Goal: Task Accomplishment & Management: Complete application form

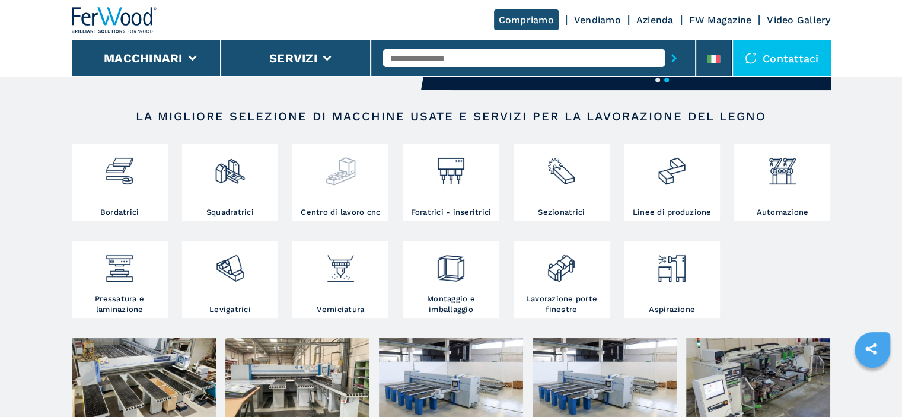
click at [346, 175] on img at bounding box center [340, 166] width 31 height 40
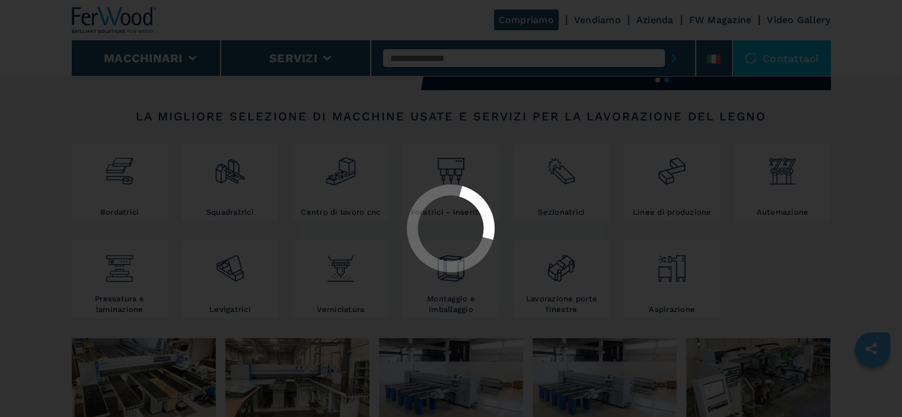
select select "**********"
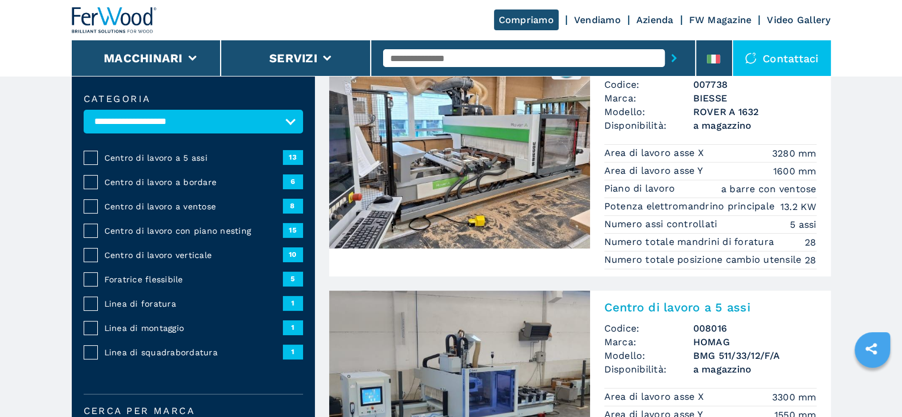
scroll to position [119, 0]
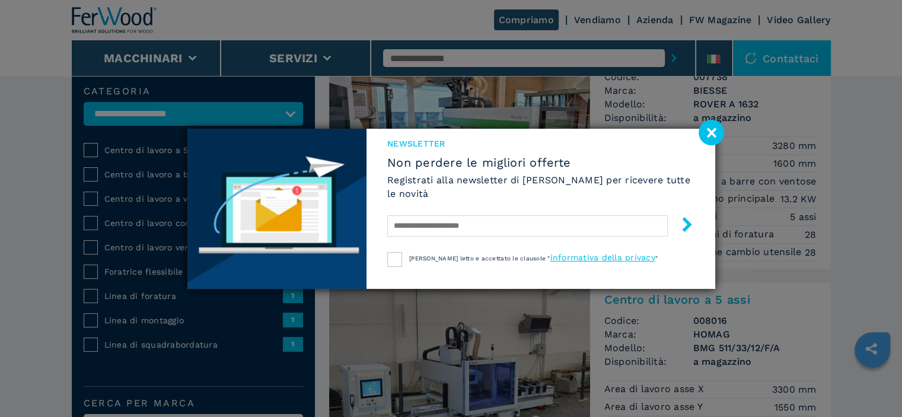
click at [714, 133] on image at bounding box center [710, 132] width 25 height 25
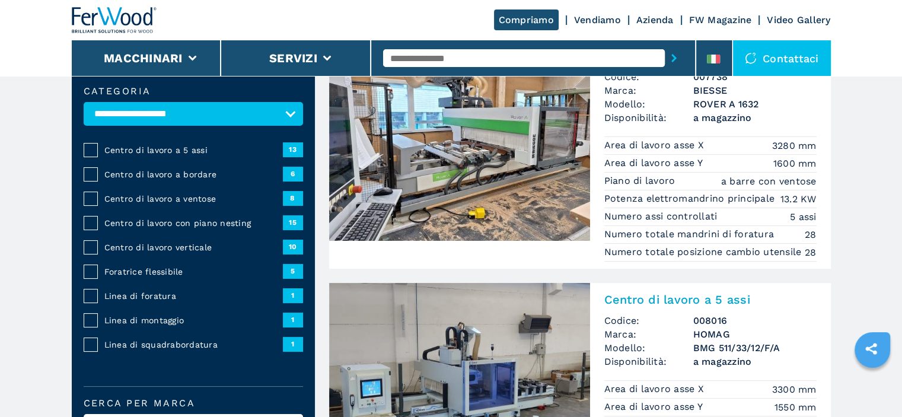
click at [515, 137] on img at bounding box center [459, 140] width 261 height 202
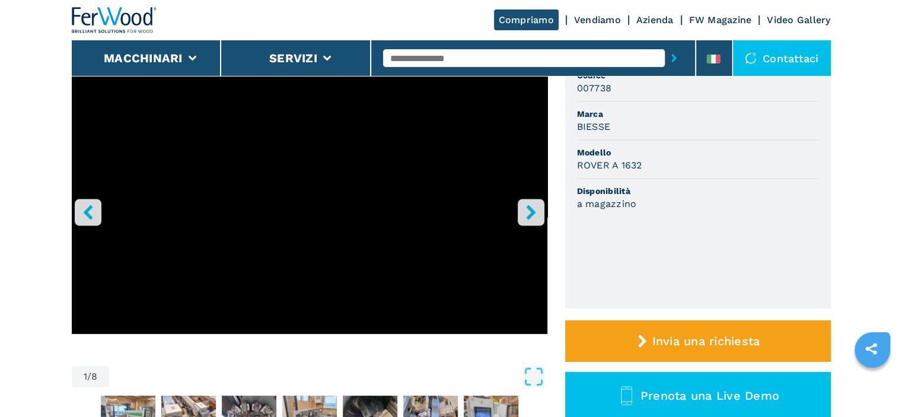
click at [533, 209] on icon "right-button" at bounding box center [530, 212] width 15 height 15
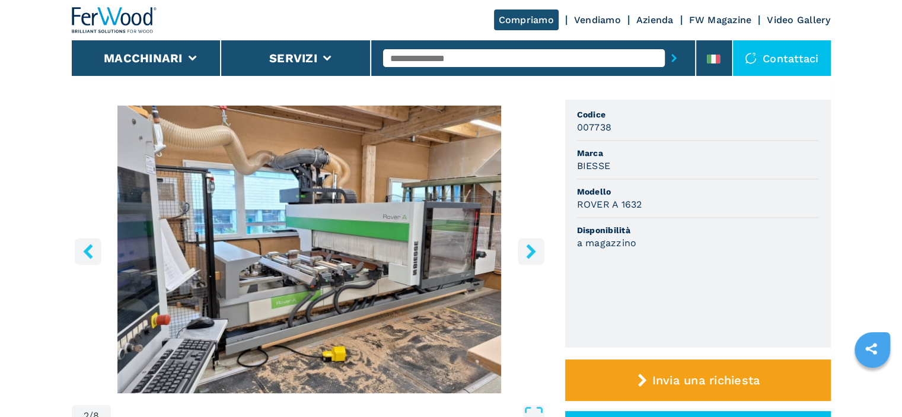
scroll to position [59, 0]
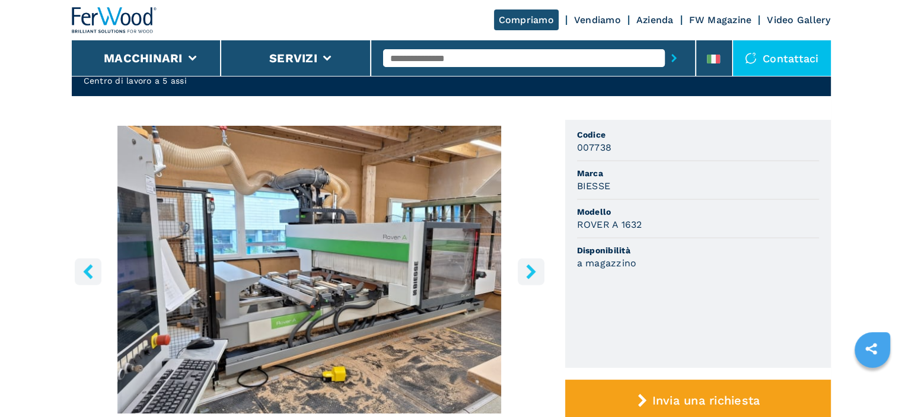
click at [533, 276] on icon "right-button" at bounding box center [530, 271] width 15 height 15
click at [525, 271] on icon "right-button" at bounding box center [530, 271] width 15 height 15
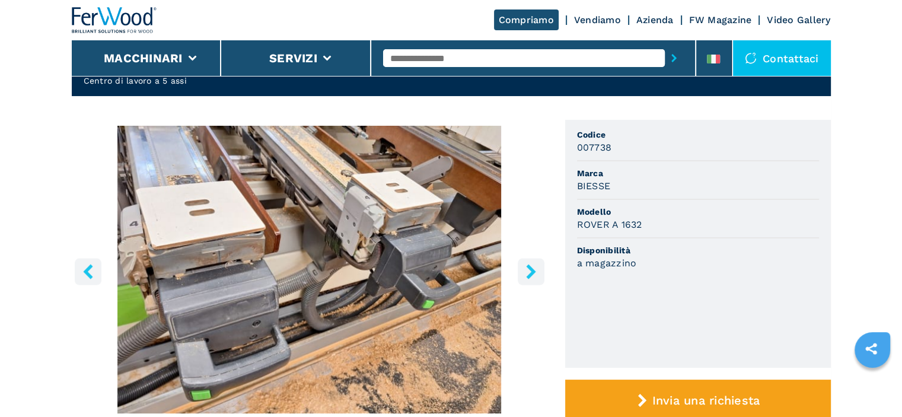
click at [529, 270] on icon "right-button" at bounding box center [530, 271] width 15 height 15
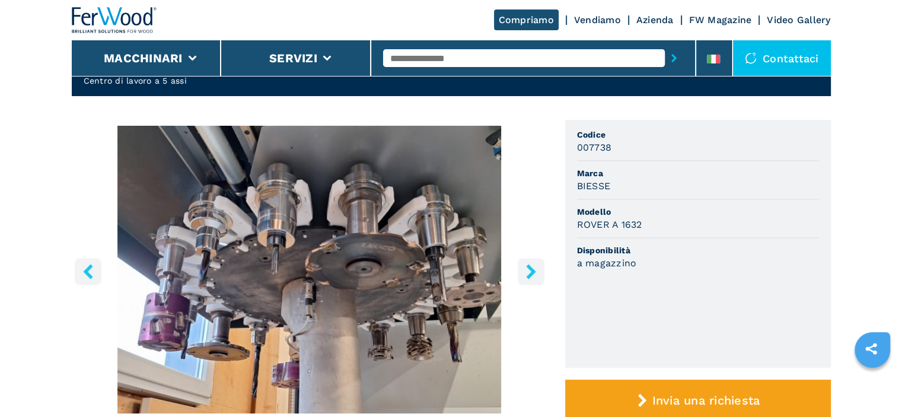
click at [529, 270] on icon "right-button" at bounding box center [530, 271] width 15 height 15
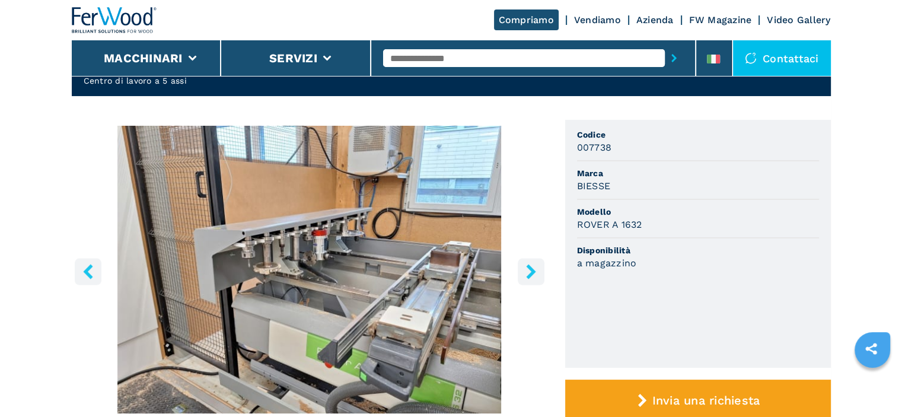
click at [529, 270] on icon "right-button" at bounding box center [530, 271] width 15 height 15
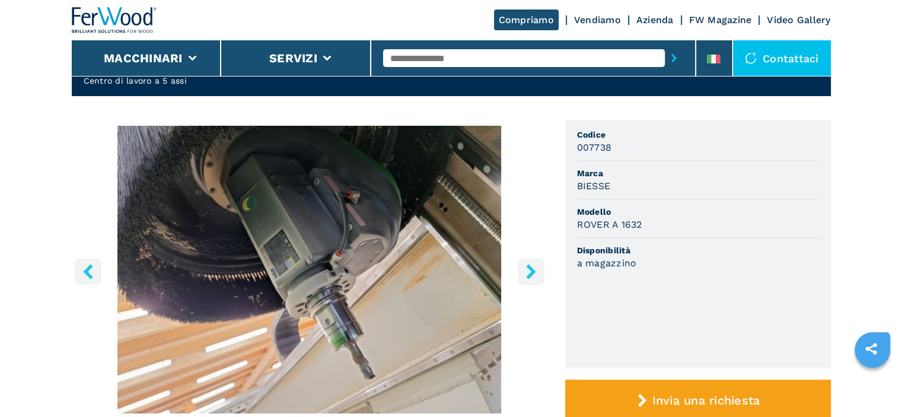
click at [529, 270] on icon "right-button" at bounding box center [530, 271] width 15 height 15
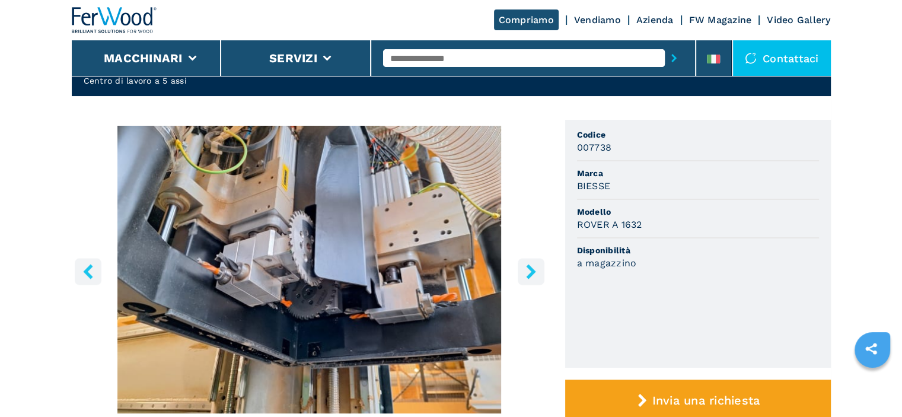
click at [529, 270] on icon "right-button" at bounding box center [530, 271] width 15 height 15
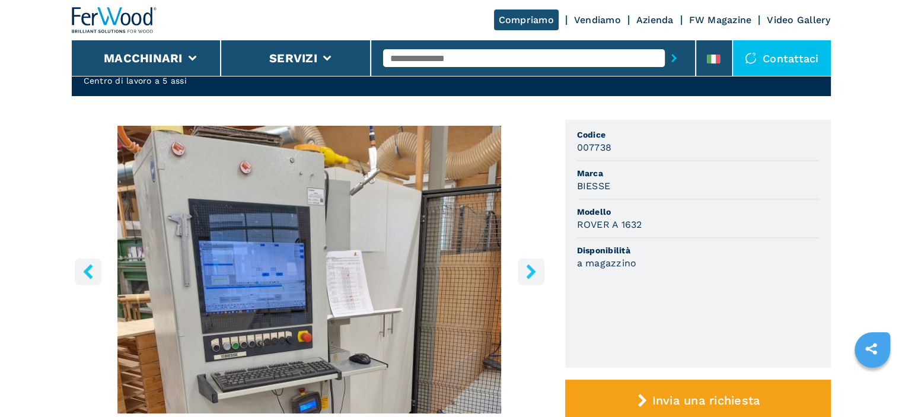
click at [529, 270] on icon "right-button" at bounding box center [530, 271] width 15 height 15
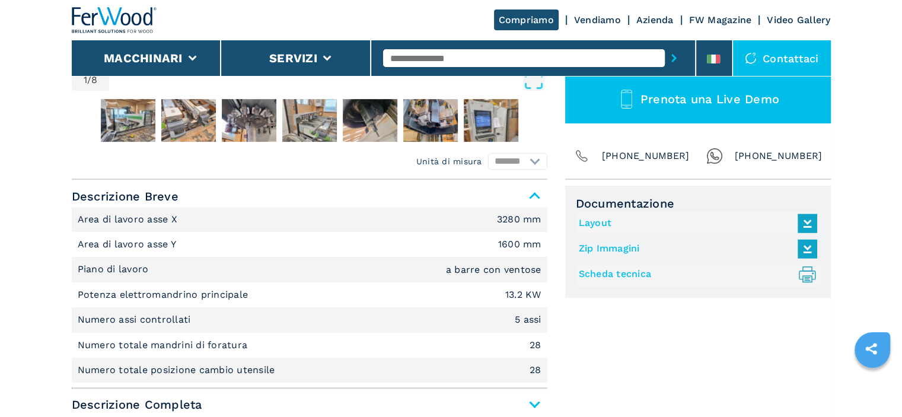
scroll to position [474, 0]
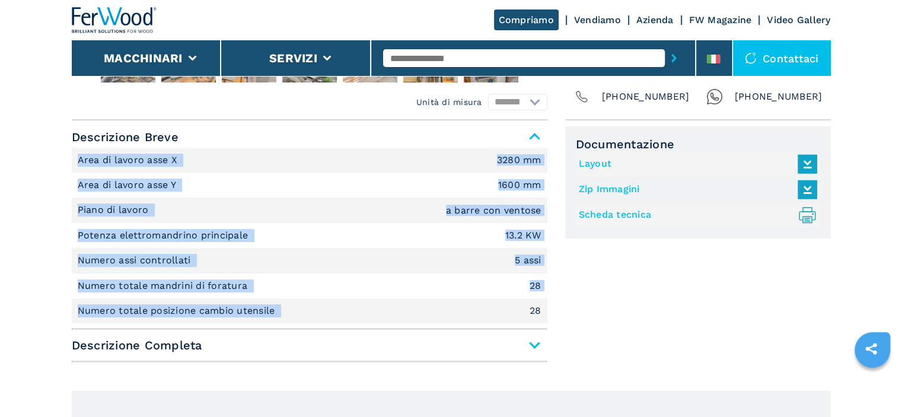
drag, startPoint x: 73, startPoint y: 151, endPoint x: 615, endPoint y: 320, distance: 567.7
click at [576, 317] on div "Unità di misura ******* ********* Descrizione Breve Area di lavoro asse X 3280 …" at bounding box center [451, 243] width 759 height 247
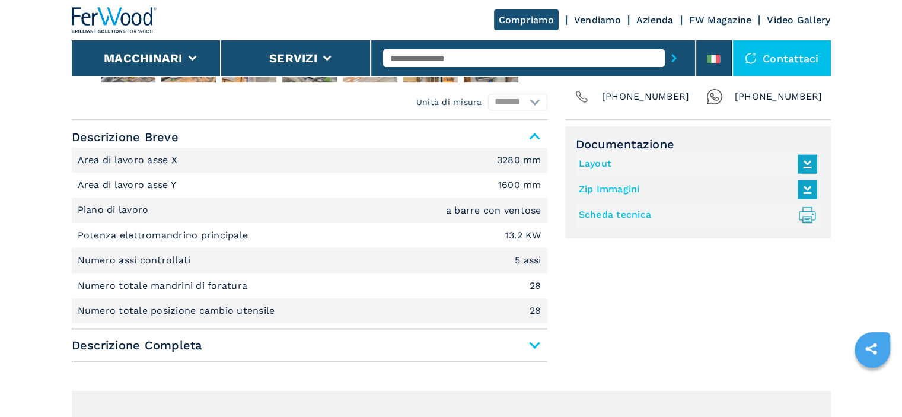
click at [626, 320] on div "Documentazione Layout Zip Immagini Scheda tecnica .prefix__st0{stroke-linecap:r…" at bounding box center [698, 246] width 266 height 241
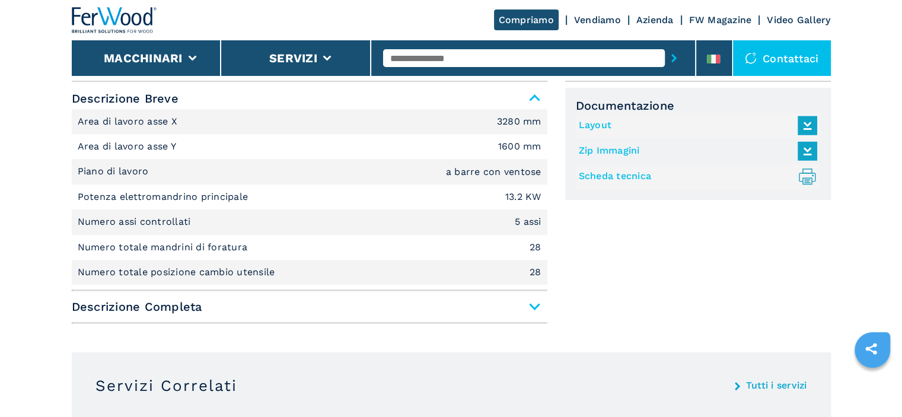
scroll to position [533, 0]
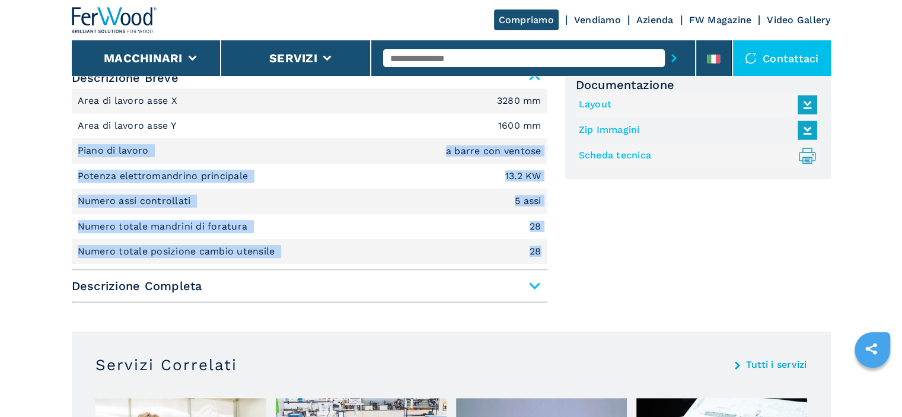
drag, startPoint x: 539, startPoint y: 255, endPoint x: 7, endPoint y: 151, distance: 543.0
click at [0, 151] on main "HOMEPAGE | macchinari | centro di lavoro cnc | centro di lavoro a 5 assi | rove…" at bounding box center [451, 391] width 902 height 1848
click at [59, 163] on main "HOMEPAGE | macchinari | centro di lavoro cnc | centro di lavoro a 5 assi | rove…" at bounding box center [451, 391] width 902 height 1848
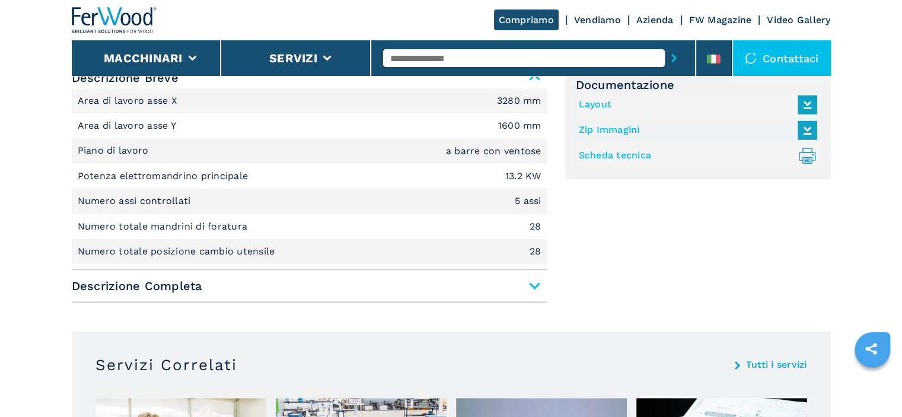
click at [531, 284] on span "Descrizione Completa" at bounding box center [309, 285] width 475 height 21
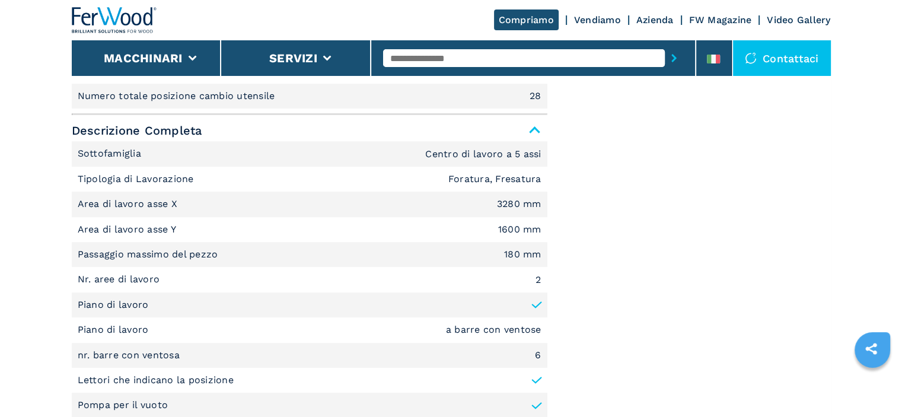
scroll to position [711, 0]
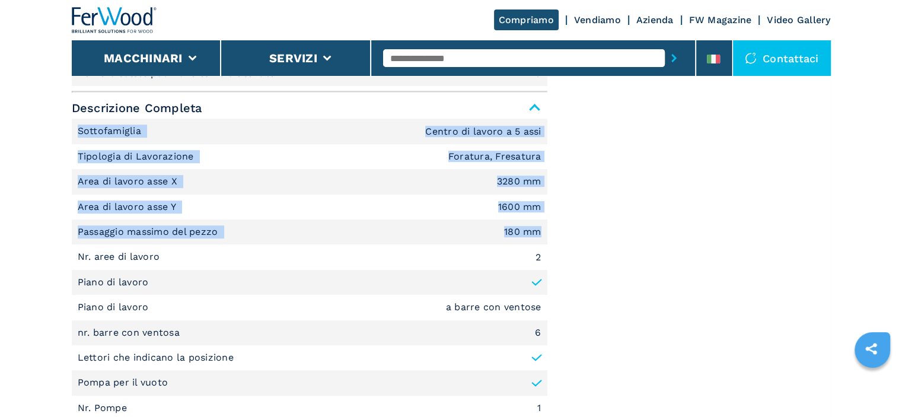
drag, startPoint x: 114, startPoint y: 133, endPoint x: 551, endPoint y: 238, distance: 449.9
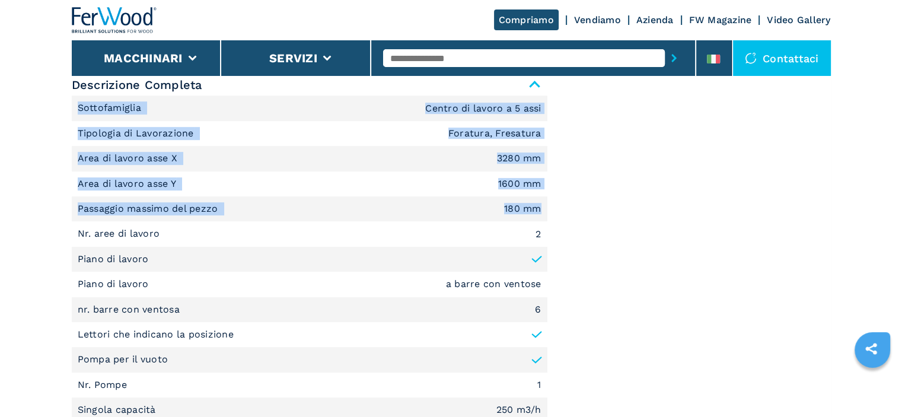
scroll to position [771, 0]
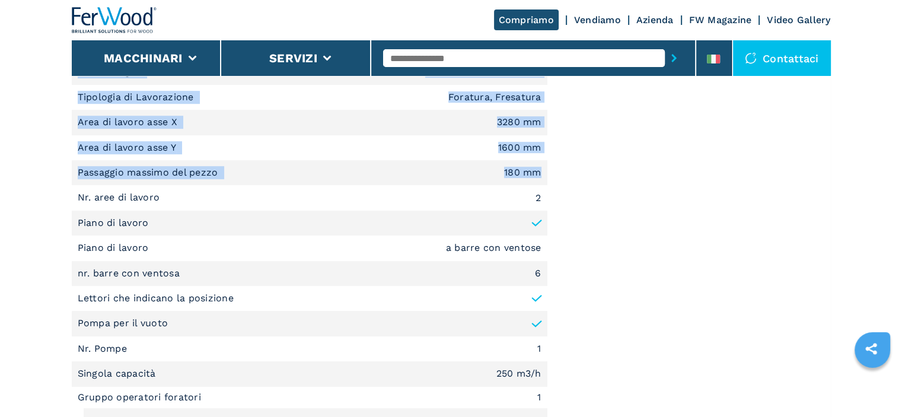
click at [155, 177] on p "Passaggio massimo del pezzo" at bounding box center [149, 172] width 143 height 13
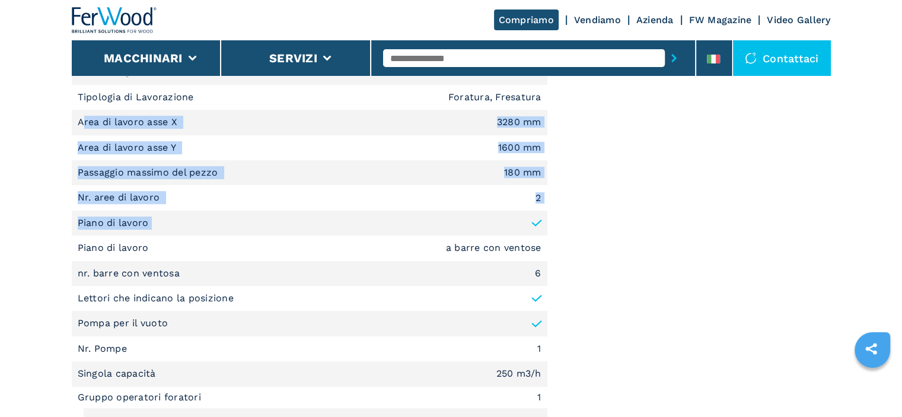
drag, startPoint x: 81, startPoint y: 113, endPoint x: 546, endPoint y: 232, distance: 480.2
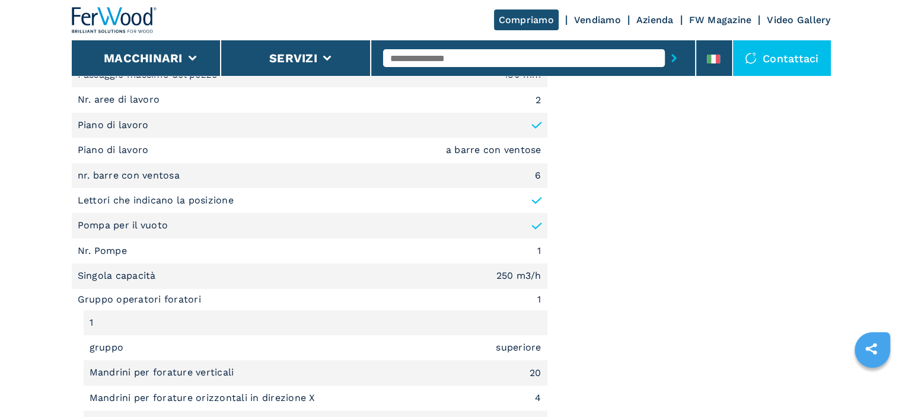
scroll to position [889, 0]
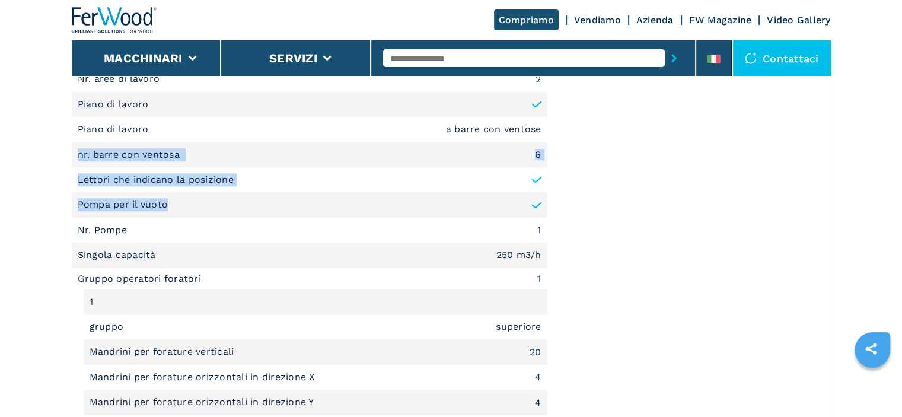
drag, startPoint x: 75, startPoint y: 151, endPoint x: 289, endPoint y: 201, distance: 219.8
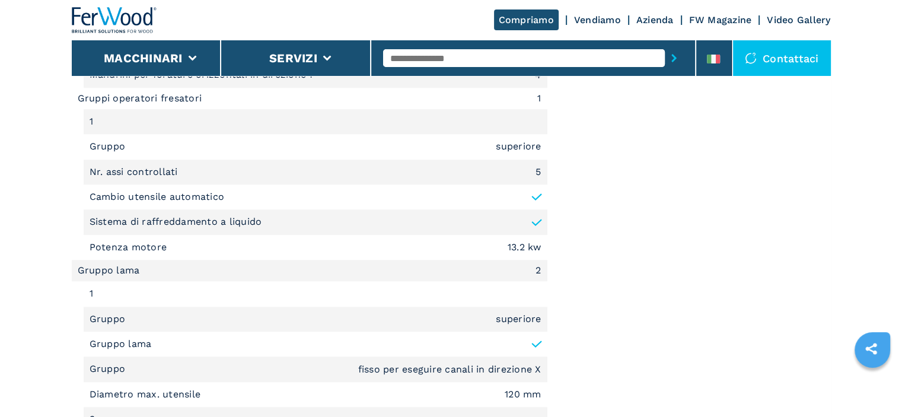
scroll to position [1245, 0]
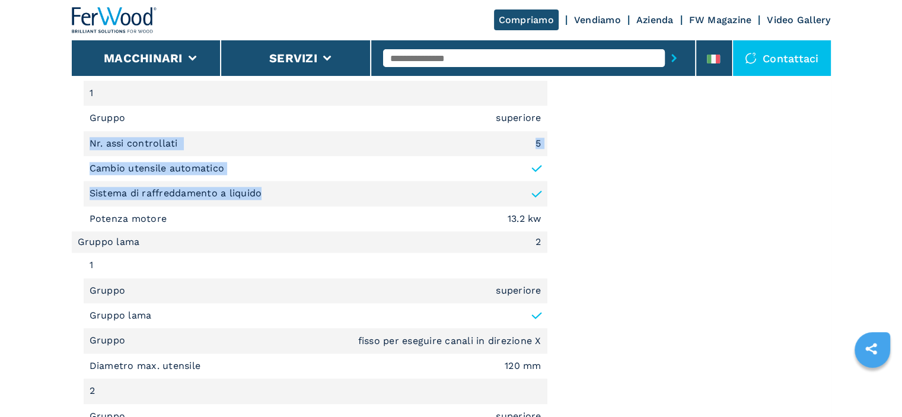
drag, startPoint x: 90, startPoint y: 139, endPoint x: 280, endPoint y: 191, distance: 197.5
click at [280, 191] on ul "Sottofamiglia Centro di lavoro a 5 assi Tipologia di Lavorazione Foratura, Fres…" at bounding box center [309, 168] width 475 height 1166
click at [165, 169] on p "Cambio utensile automatico" at bounding box center [157, 168] width 135 height 13
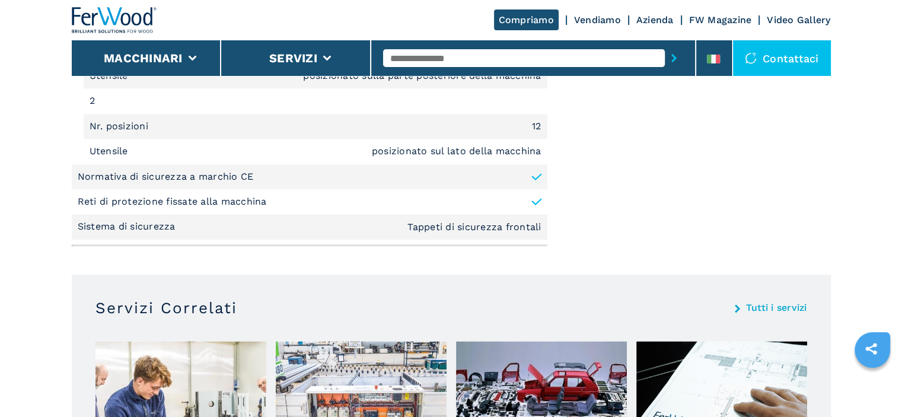
scroll to position [1778, 0]
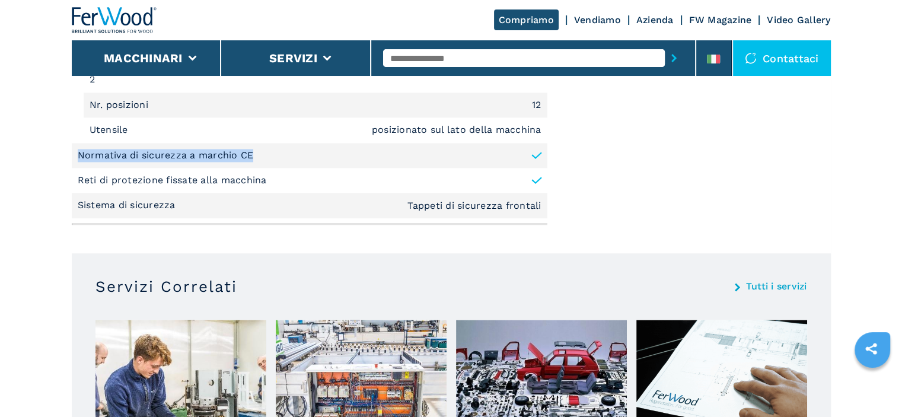
drag, startPoint x: 126, startPoint y: 156, endPoint x: 70, endPoint y: 154, distance: 55.7
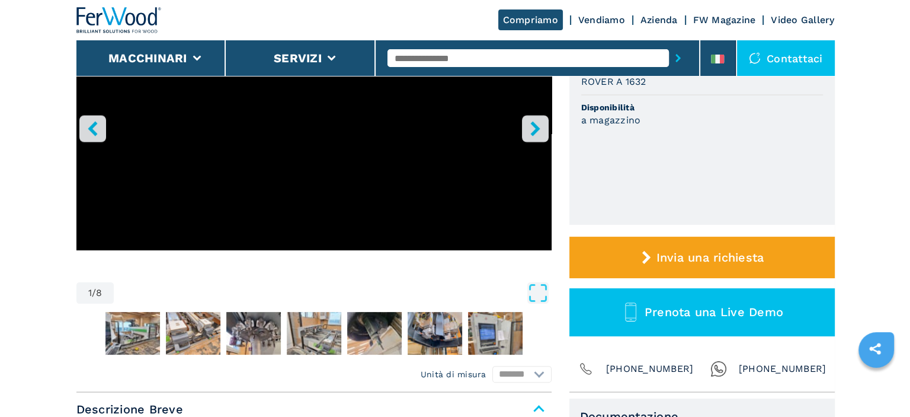
scroll to position [296, 0]
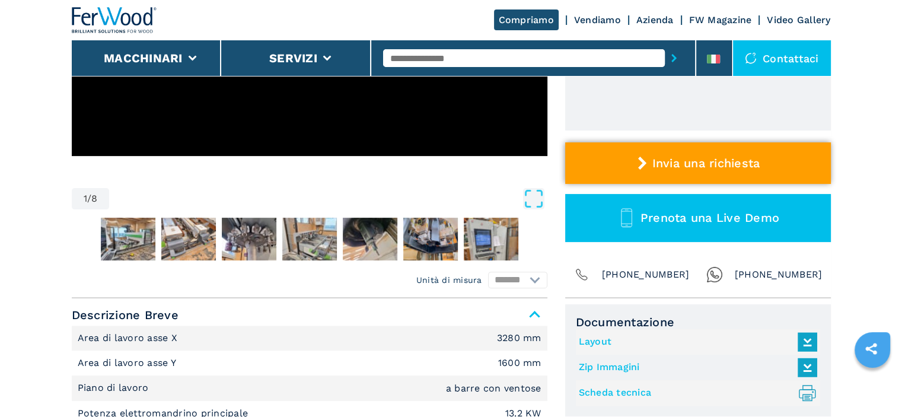
click at [706, 142] on button "Invia una richiesta" at bounding box center [698, 162] width 266 height 41
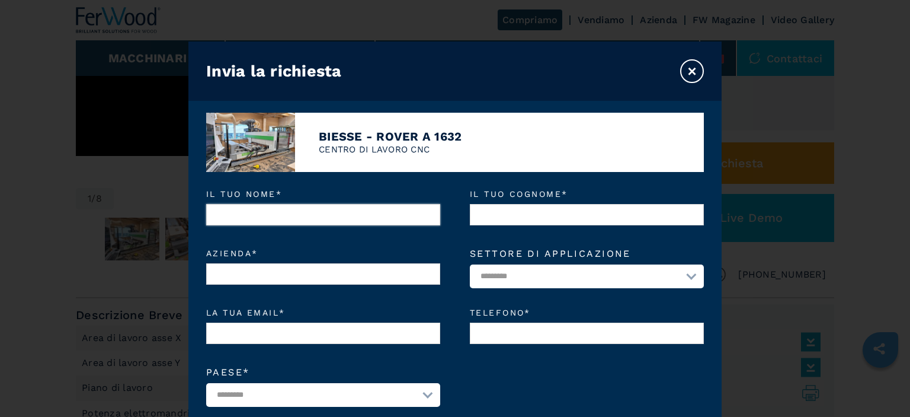
click at [298, 213] on input "Il tuo nome *" at bounding box center [323, 214] width 234 height 21
type input "*"
type input "*******"
type input "*"
type input "******"
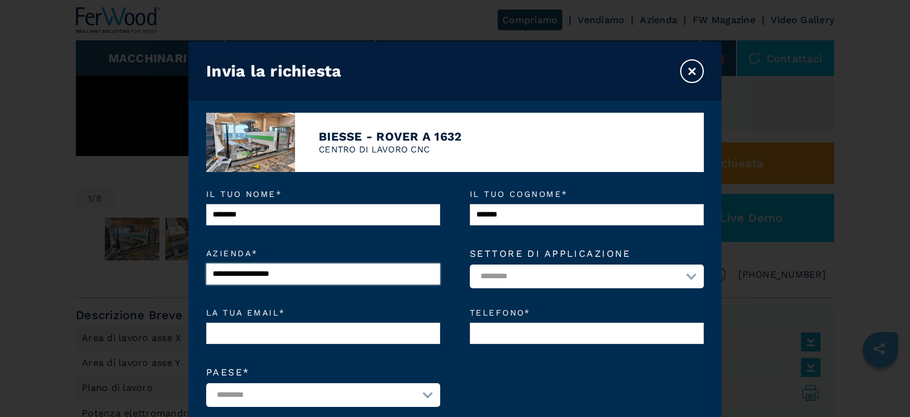
type input "**********"
drag, startPoint x: 575, startPoint y: 277, endPoint x: 587, endPoint y: 293, distance: 19.9
click at [575, 277] on select "**********" at bounding box center [587, 276] width 234 height 24
select select "*********"
click at [470, 265] on select "**********" at bounding box center [587, 276] width 234 height 24
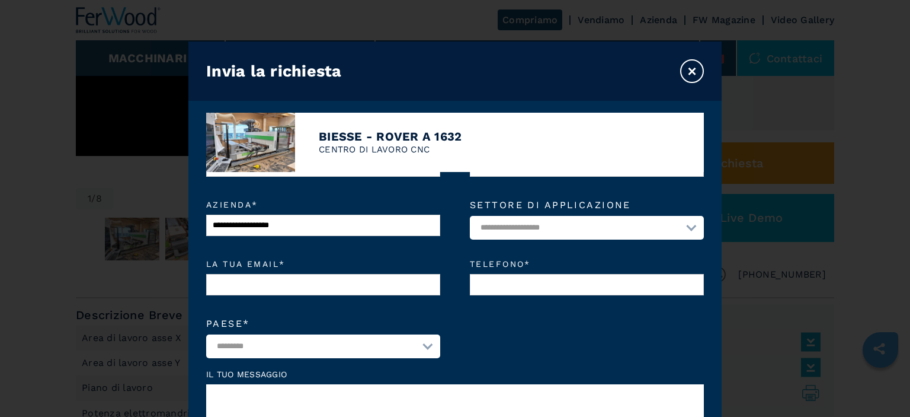
scroll to position [119, 0]
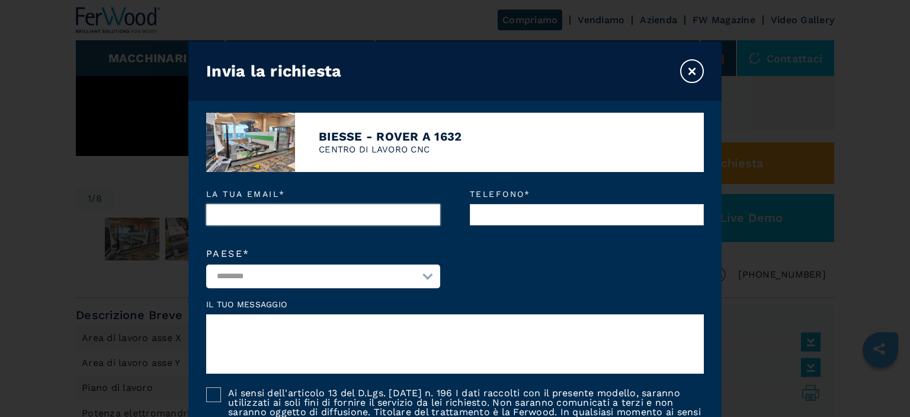
click at [331, 221] on input "La tua email *" at bounding box center [323, 214] width 234 height 21
type input "**********"
click at [294, 285] on select "**********" at bounding box center [323, 276] width 234 height 24
select select "**"
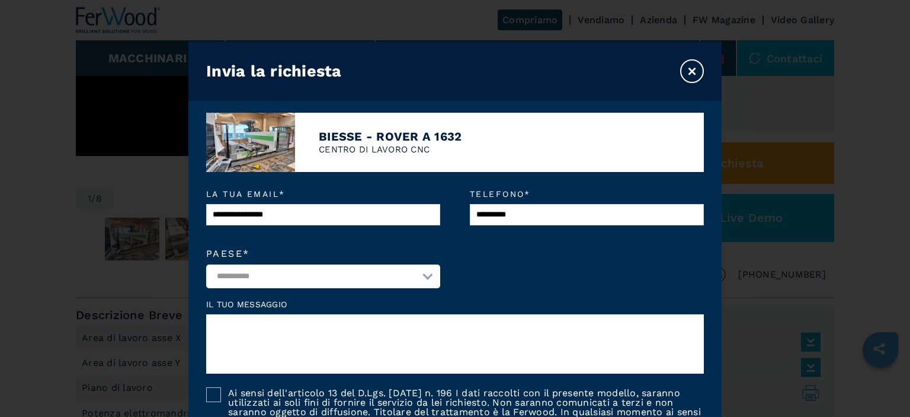
click at [206, 267] on select "**********" at bounding box center [323, 276] width 234 height 24
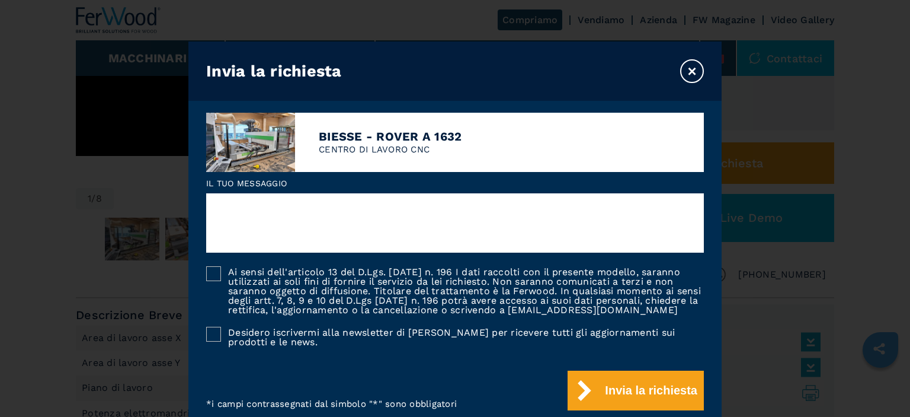
scroll to position [257, 0]
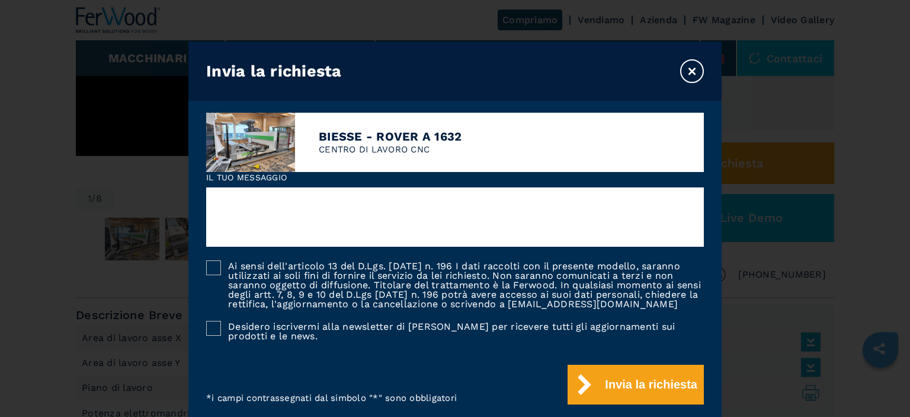
click at [206, 255] on form "**********" at bounding box center [454, 297] width 533 height 250
click at [215, 243] on form "**********" at bounding box center [454, 297] width 533 height 250
click at [217, 260] on div at bounding box center [213, 267] width 15 height 15
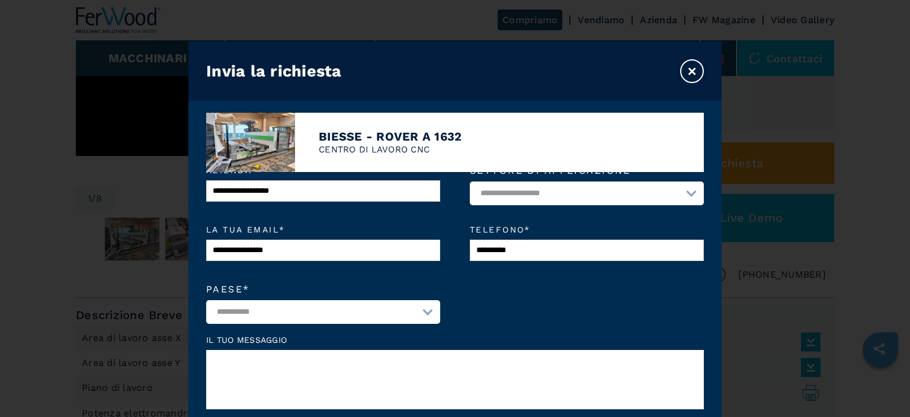
scroll to position [79, 0]
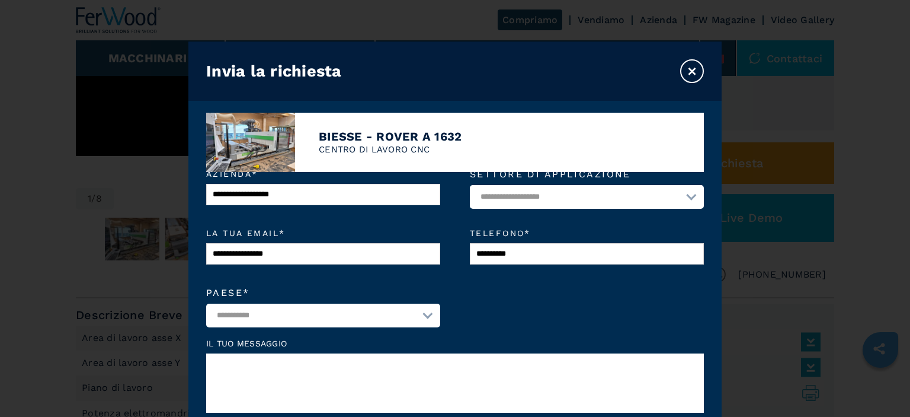
drag, startPoint x: 416, startPoint y: 301, endPoint x: 417, endPoint y: 309, distance: 8.5
click at [416, 301] on div "**********" at bounding box center [323, 307] width 234 height 39
click at [417, 310] on select "**********" at bounding box center [323, 315] width 234 height 24
click at [206, 306] on select "**********" at bounding box center [323, 315] width 234 height 24
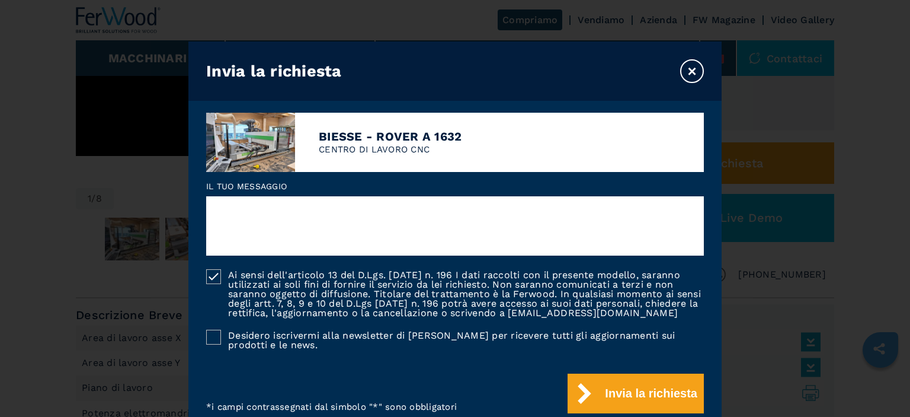
scroll to position [257, 0]
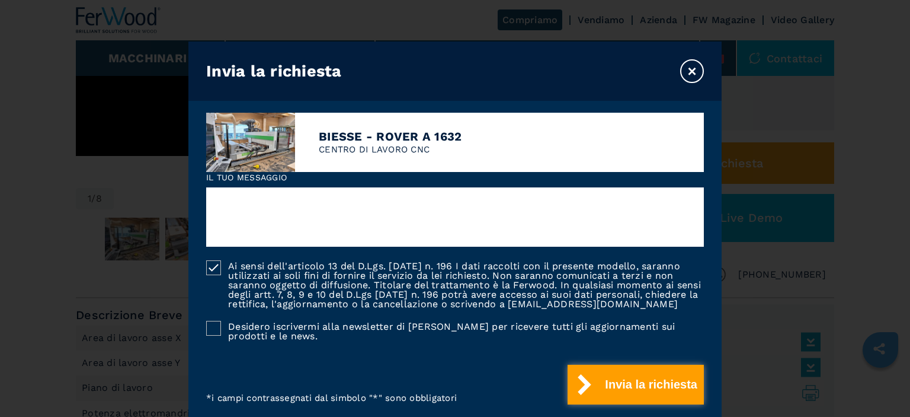
click at [616, 379] on button "Invia la richiesta" at bounding box center [636, 385] width 136 height 40
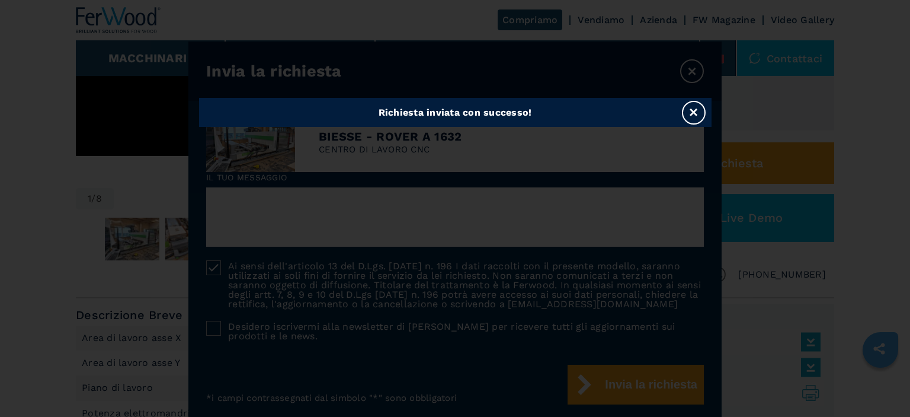
click at [700, 107] on button "×" at bounding box center [694, 113] width 24 height 24
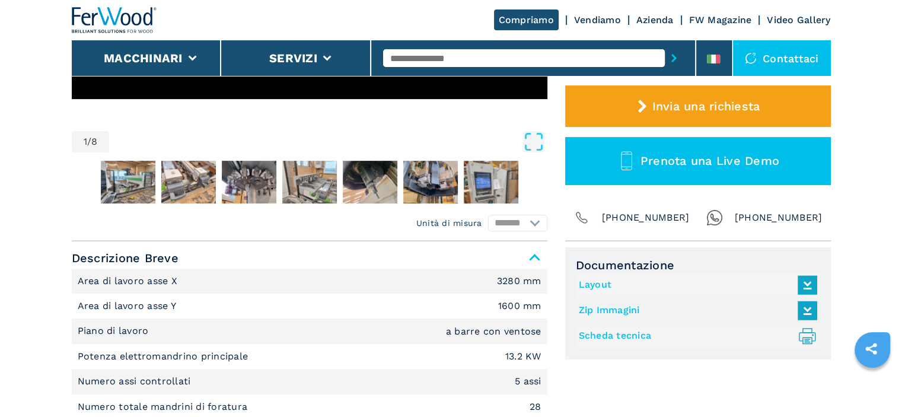
scroll to position [415, 0]
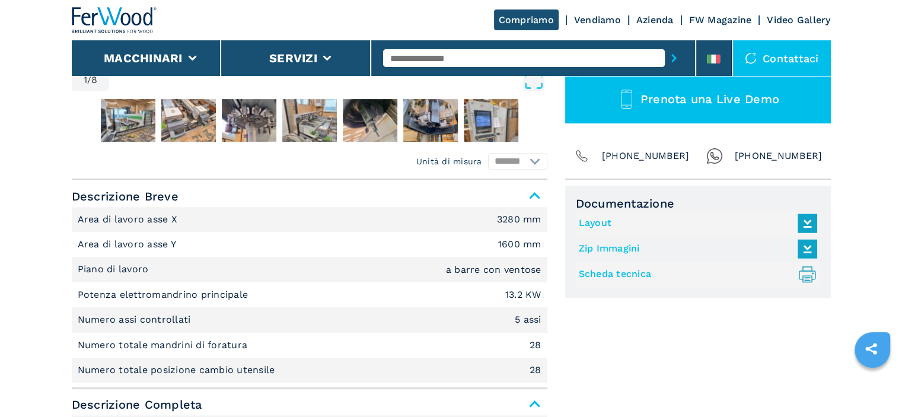
select select "**********"
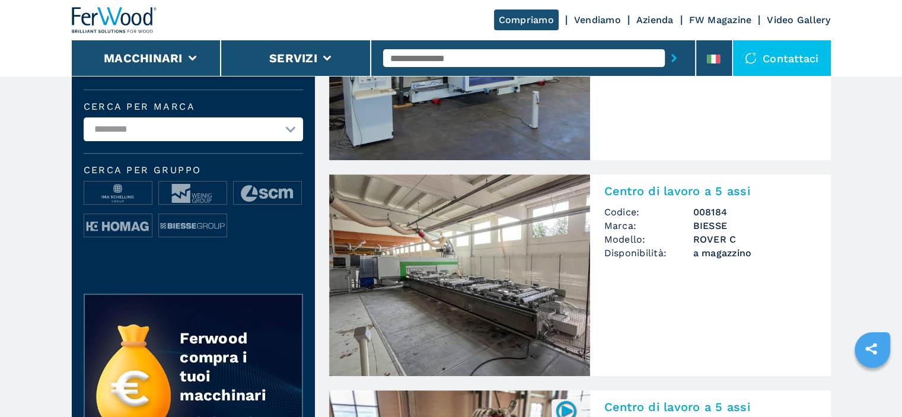
scroll to position [0, 0]
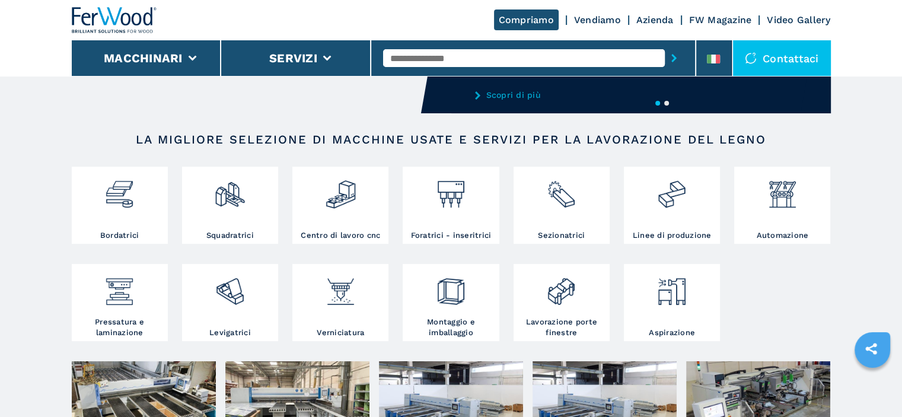
scroll to position [178, 0]
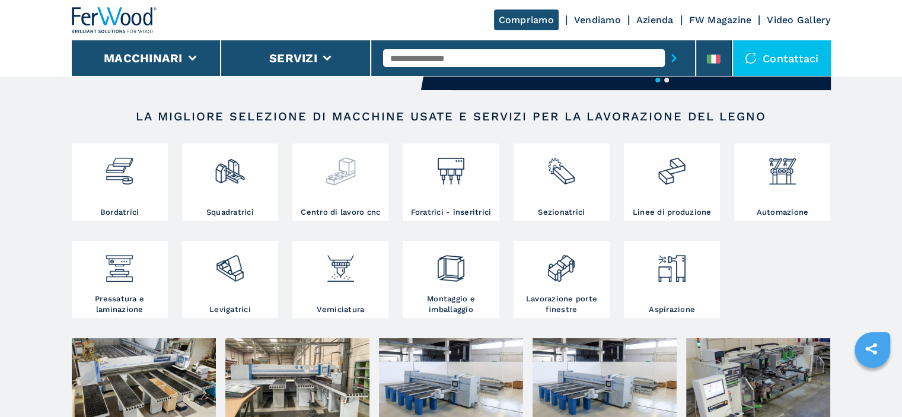
click at [331, 190] on div at bounding box center [340, 176] width 90 height 60
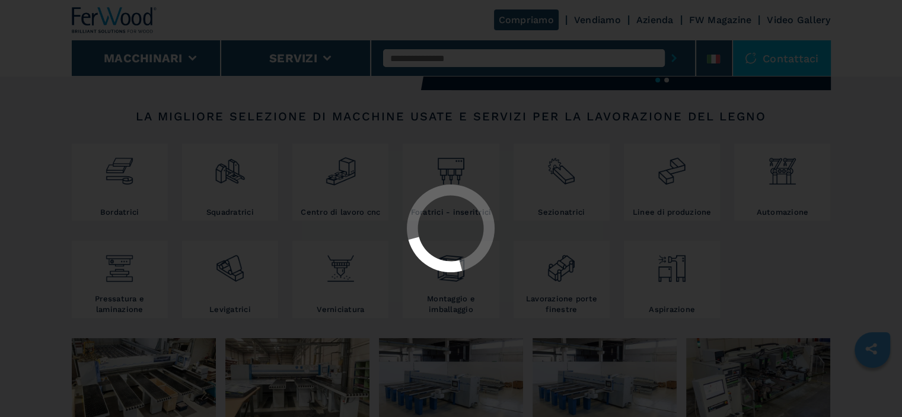
select select "**********"
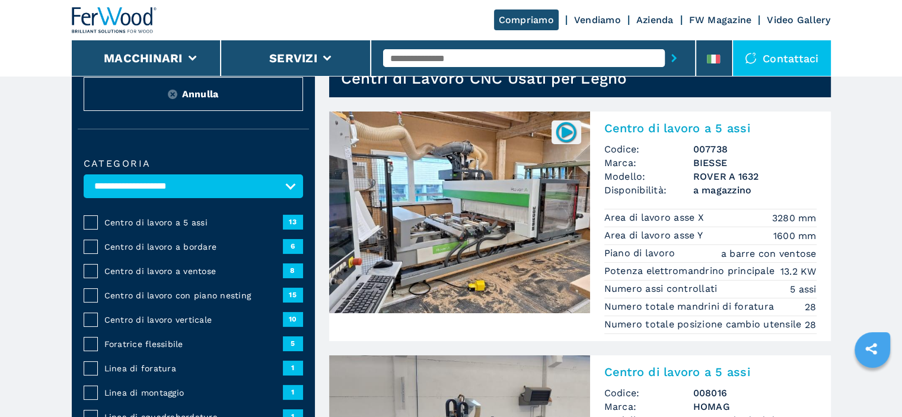
scroll to position [25, 0]
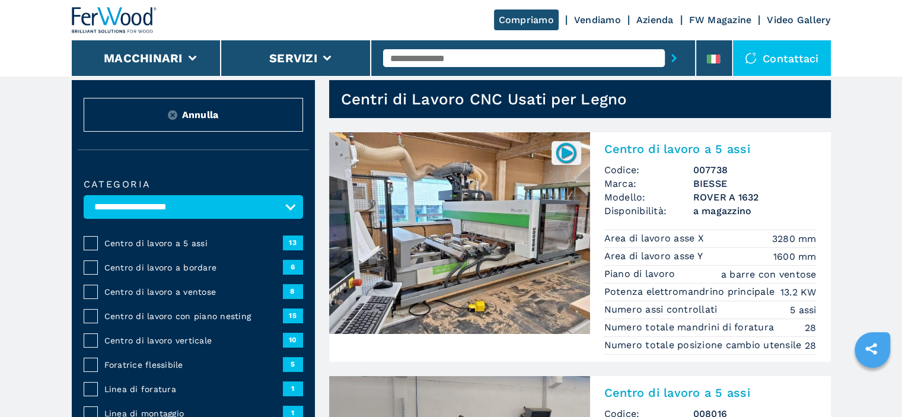
click at [548, 234] on img at bounding box center [459, 233] width 261 height 202
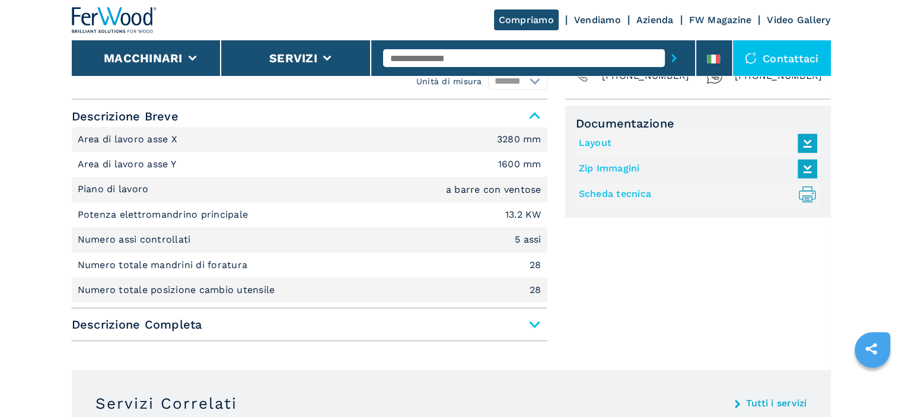
scroll to position [474, 0]
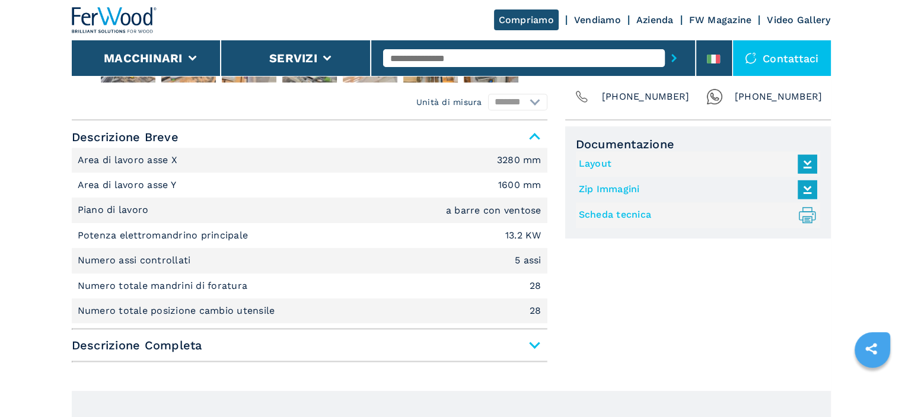
click at [524, 356] on div "Descrizione Breve Area di lavoro asse X 3280 mm Area di lavoro asse Y 1600 mm P…" at bounding box center [309, 244] width 475 height 237
click at [526, 343] on span "Descrizione Completa" at bounding box center [309, 344] width 475 height 21
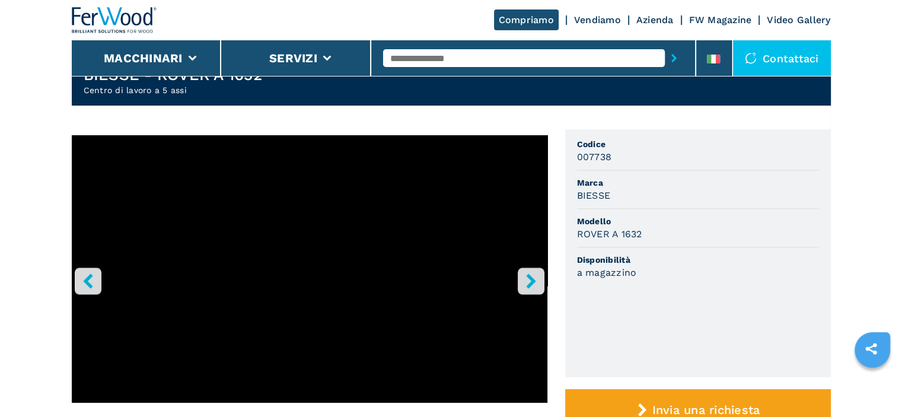
scroll to position [0, 0]
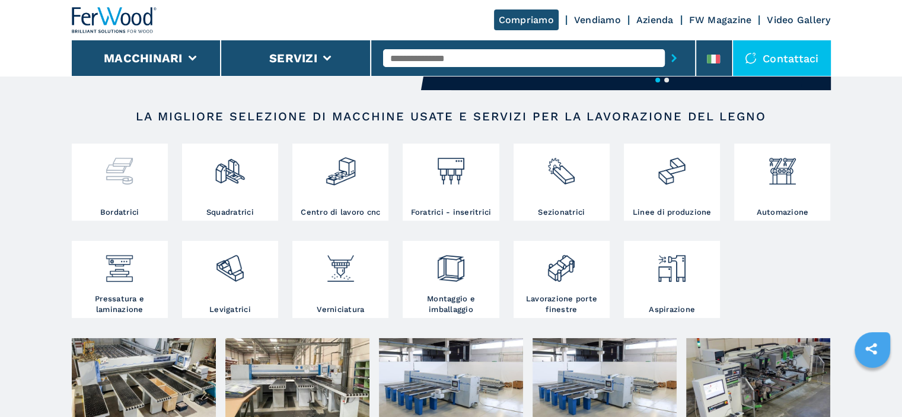
click at [139, 180] on div at bounding box center [120, 166] width 90 height 40
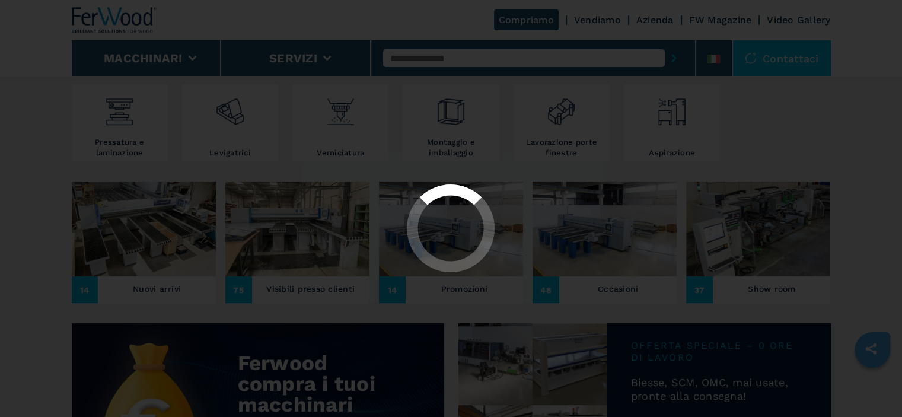
scroll to position [356, 0]
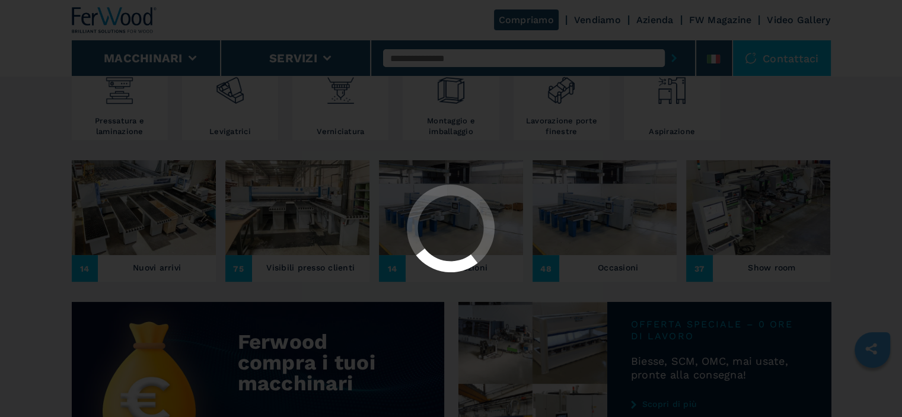
select select "**********"
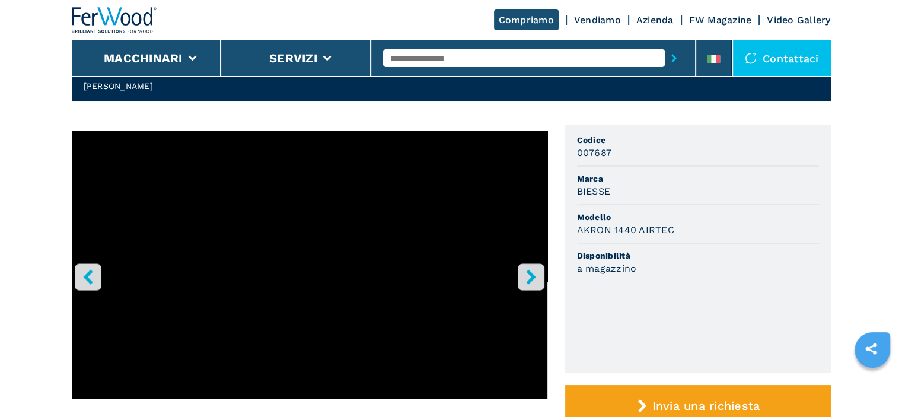
scroll to position [119, 0]
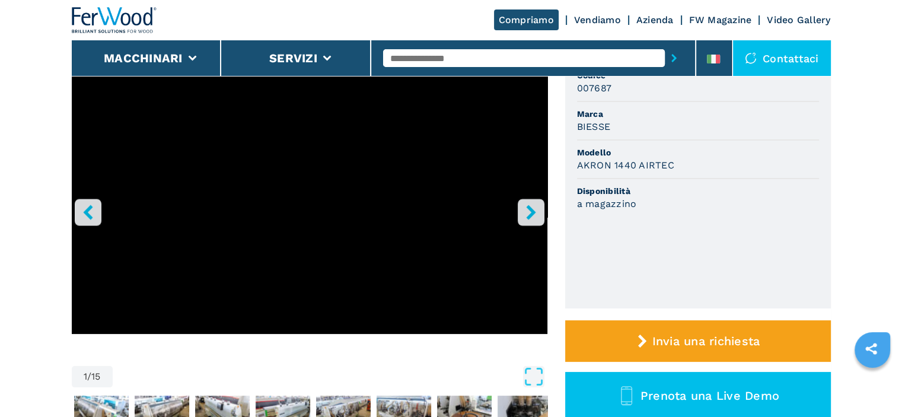
select select "**********"
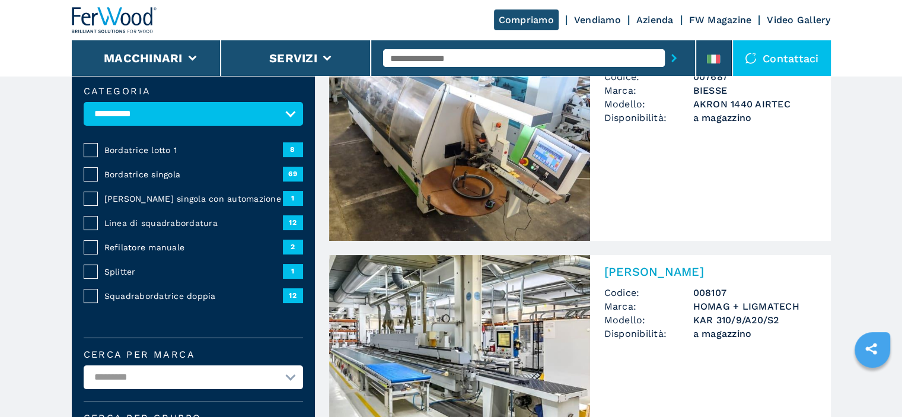
scroll to position [0, 0]
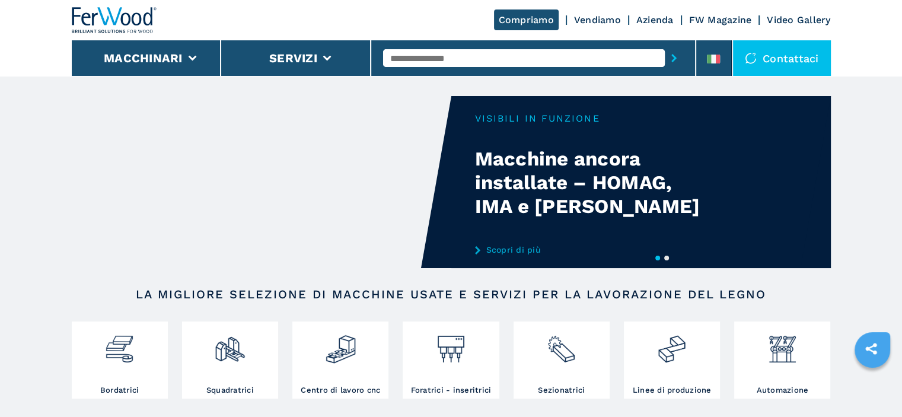
drag, startPoint x: 530, startPoint y: 191, endPoint x: 410, endPoint y: 190, distance: 119.7
click at [410, 190] on div "Your browser does not support the video tag." at bounding box center [331, 182] width 759 height 172
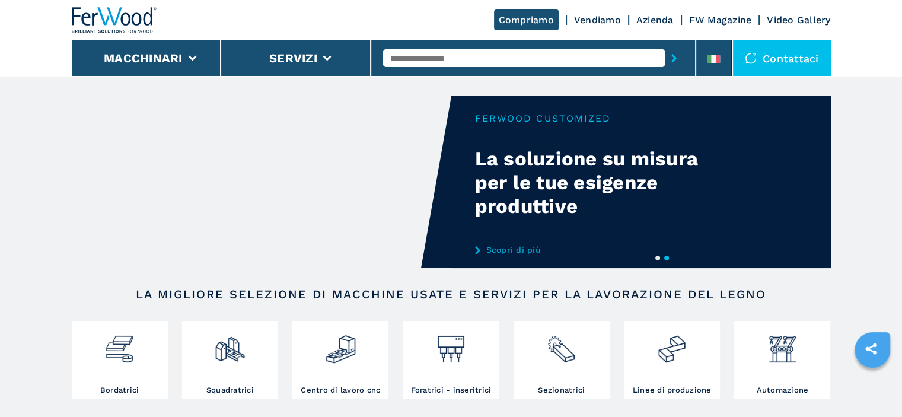
drag, startPoint x: 526, startPoint y: 182, endPoint x: 736, endPoint y: 181, distance: 209.8
click at [729, 182] on div "Your browser does not support the video tag." at bounding box center [451, 182] width 759 height 172
drag, startPoint x: 510, startPoint y: 229, endPoint x: 798, endPoint y: 229, distance: 288.7
click at [529, 233] on video "Your browser does not support the video tag." at bounding box center [339, 182] width 379 height 172
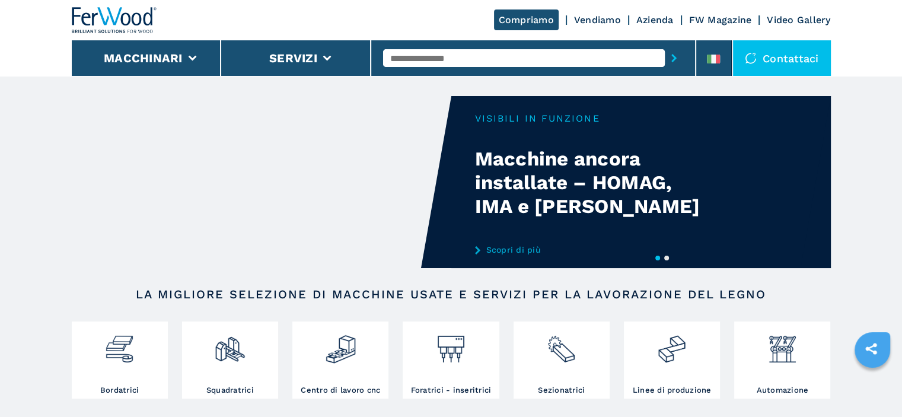
click at [334, 178] on video "Your browser does not support the video tag." at bounding box center [261, 182] width 379 height 172
click at [509, 250] on link "Scopri di più" at bounding box center [591, 249] width 232 height 9
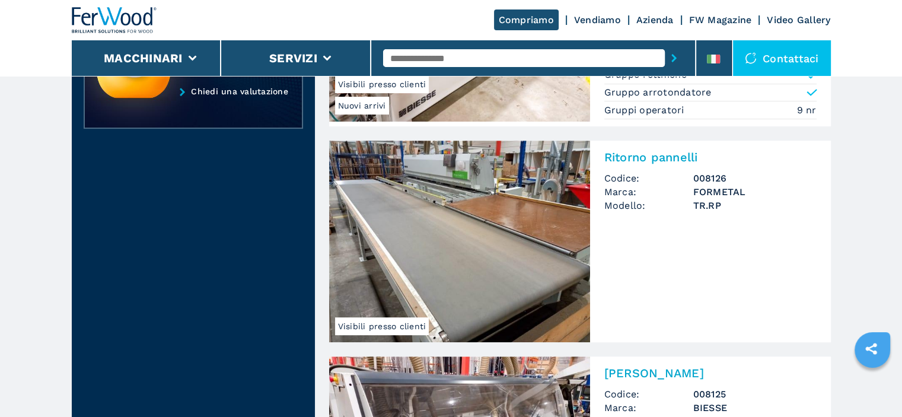
scroll to position [533, 0]
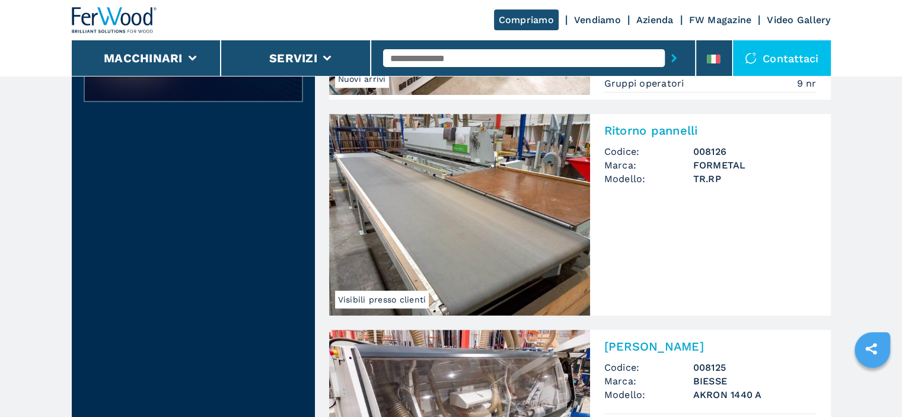
click at [391, 163] on img at bounding box center [459, 215] width 261 height 202
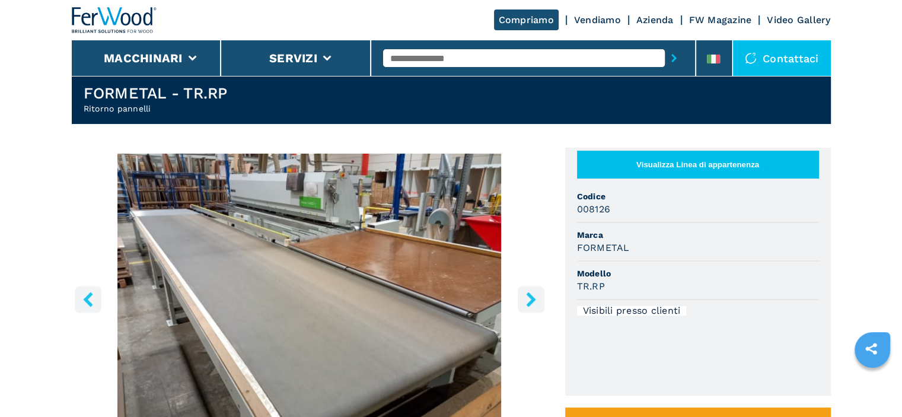
scroll to position [59, 0]
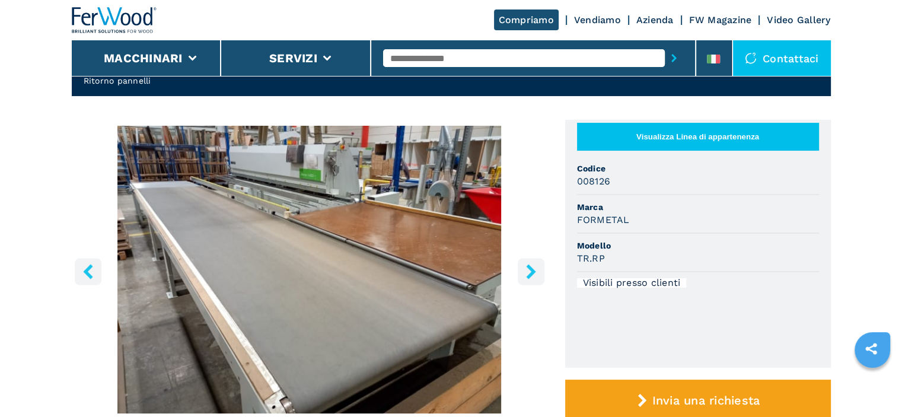
click at [533, 269] on icon "right-button" at bounding box center [530, 271] width 15 height 15
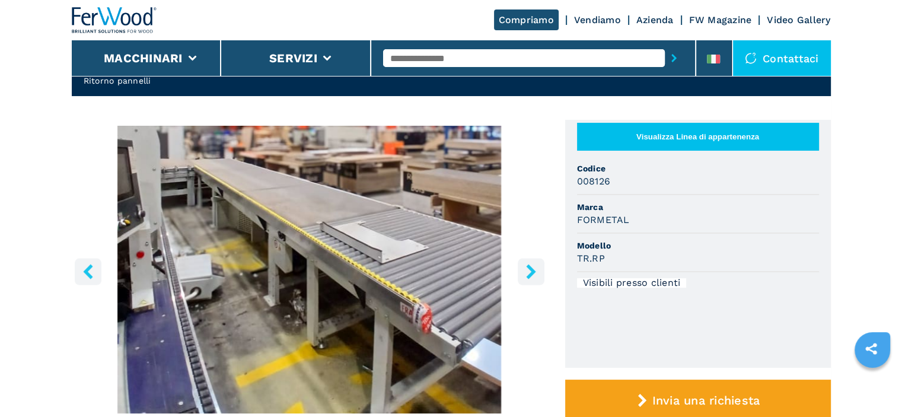
click at [532, 270] on icon "right-button" at bounding box center [530, 271] width 9 height 15
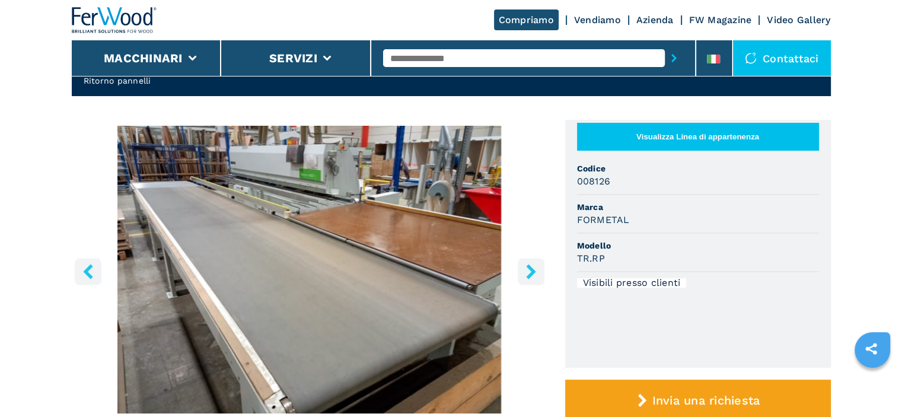
click at [533, 270] on icon "right-button" at bounding box center [530, 271] width 9 height 15
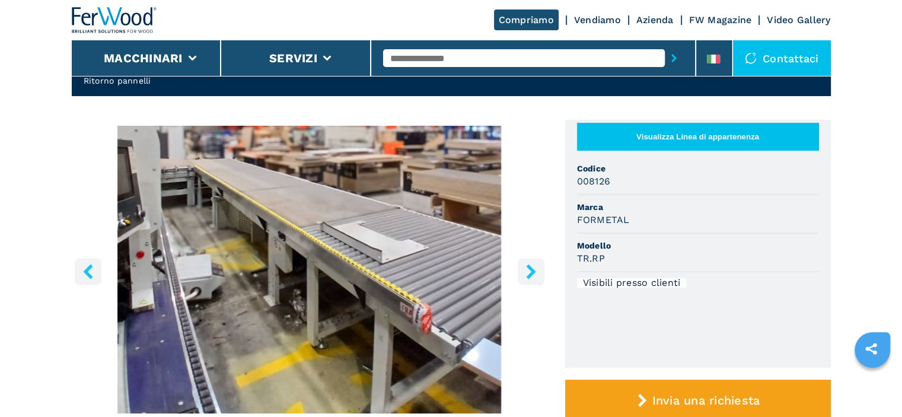
click at [93, 266] on icon "left-button" at bounding box center [88, 271] width 15 height 15
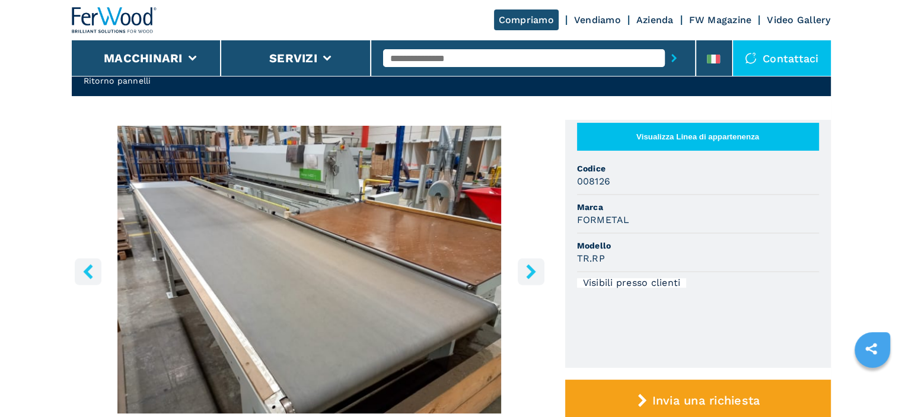
click at [531, 270] on icon "right-button" at bounding box center [530, 271] width 9 height 15
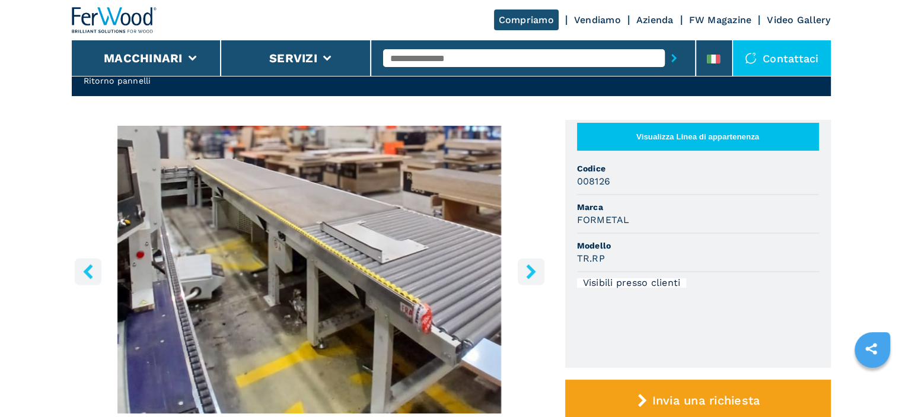
click at [531, 270] on icon "right-button" at bounding box center [530, 271] width 9 height 15
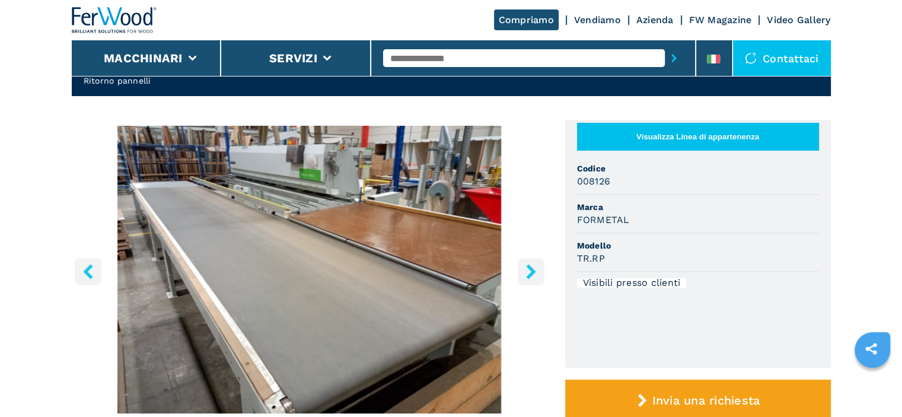
click at [531, 270] on icon "right-button" at bounding box center [530, 271] width 9 height 15
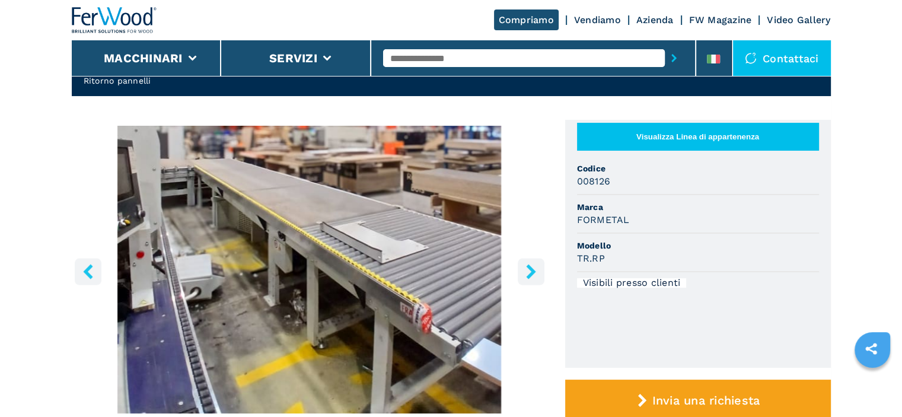
click at [531, 270] on icon "right-button" at bounding box center [530, 271] width 9 height 15
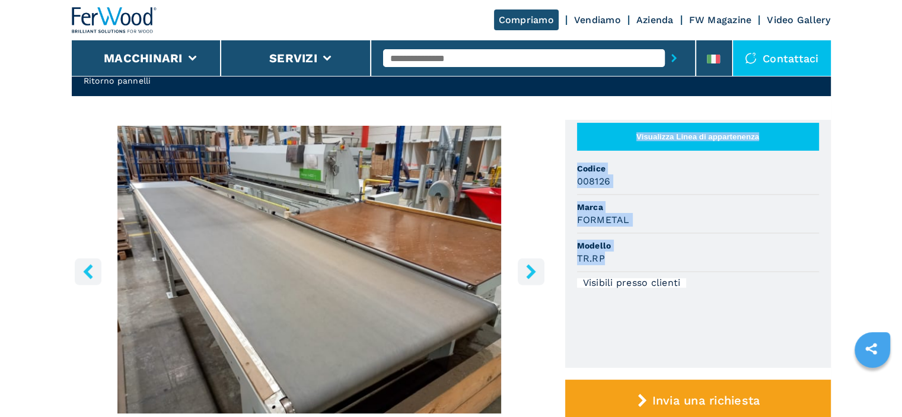
drag, startPoint x: 569, startPoint y: 253, endPoint x: 543, endPoint y: 248, distance: 26.5
click at [542, 248] on div "1 / 2 Unità di misura ******* ********* Visualizza Linea di appartenenza Codice…" at bounding box center [451, 328] width 759 height 416
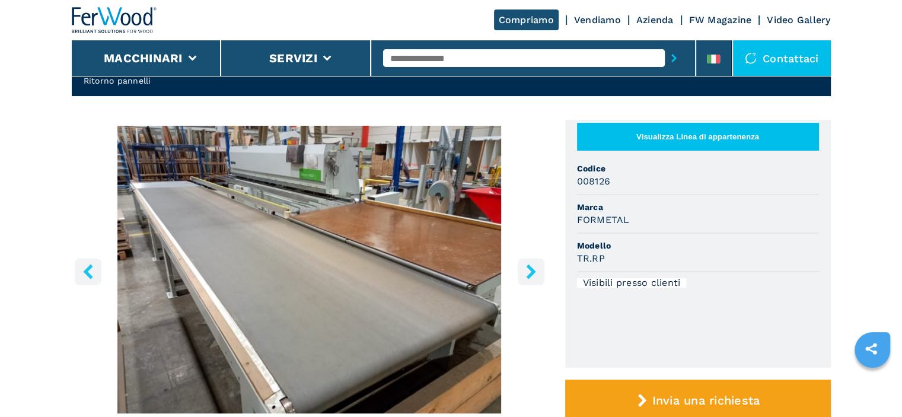
click at [699, 276] on li "Visibili presso clienti" at bounding box center [698, 282] width 242 height 21
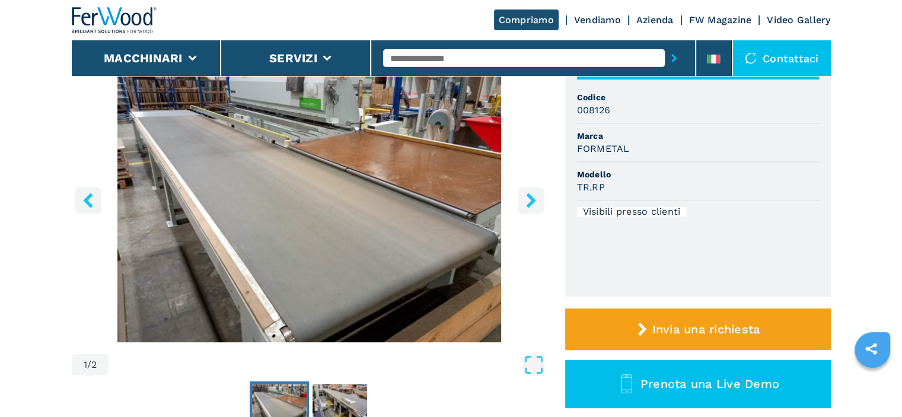
scroll to position [296, 0]
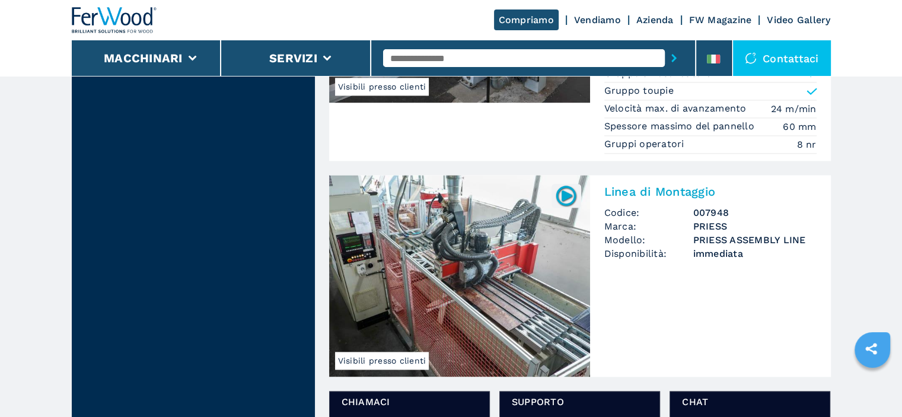
scroll to position [1778, 0]
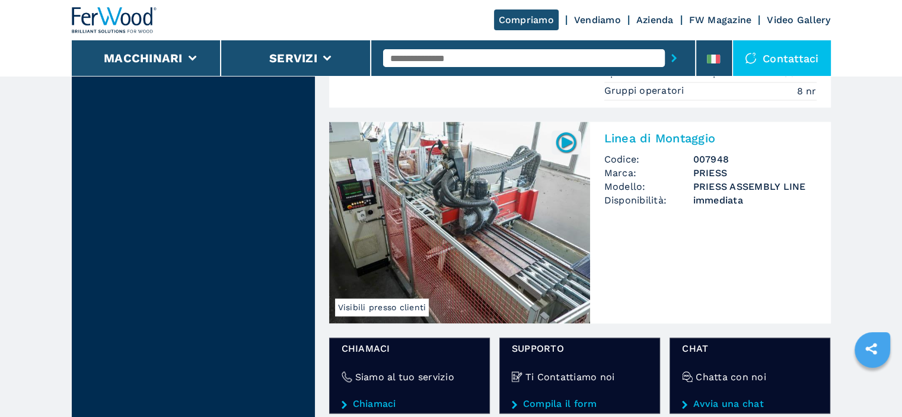
drag, startPoint x: 660, startPoint y: 136, endPoint x: 842, endPoint y: 154, distance: 182.8
click at [842, 154] on main "**********" at bounding box center [451, 76] width 902 height 3708
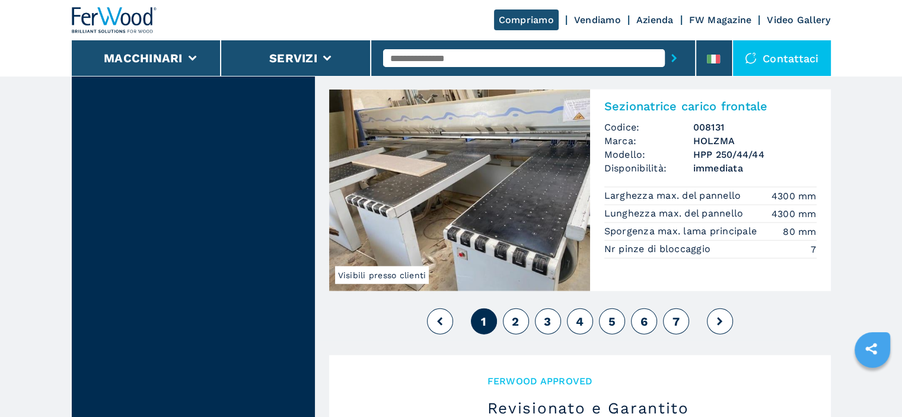
scroll to position [2845, 0]
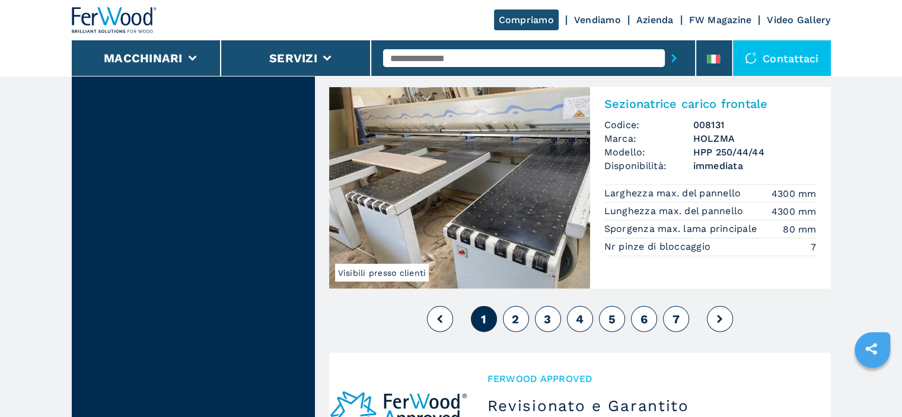
click at [507, 314] on button "2" at bounding box center [516, 319] width 26 height 26
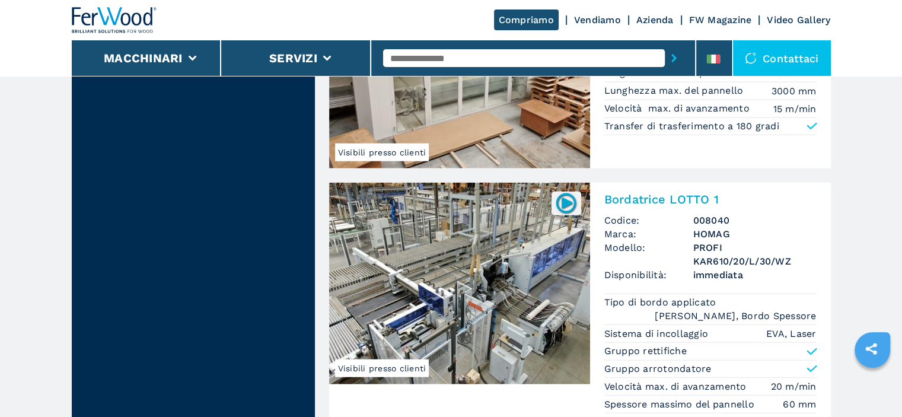
scroll to position [2845, 0]
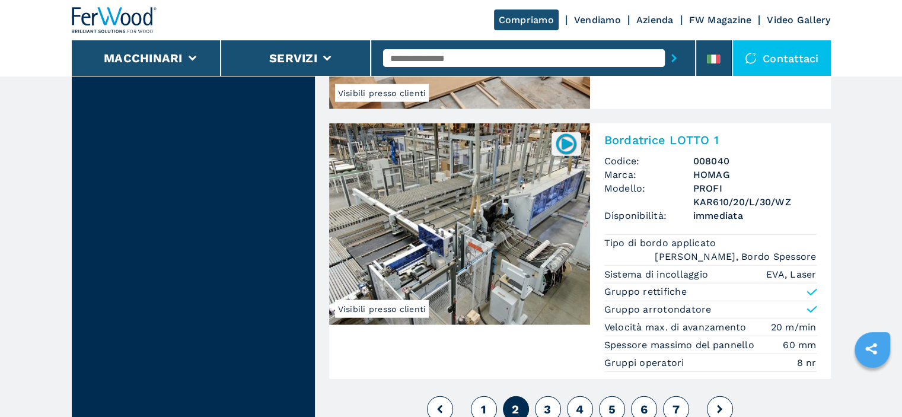
click at [549, 402] on span "3" at bounding box center [547, 409] width 7 height 14
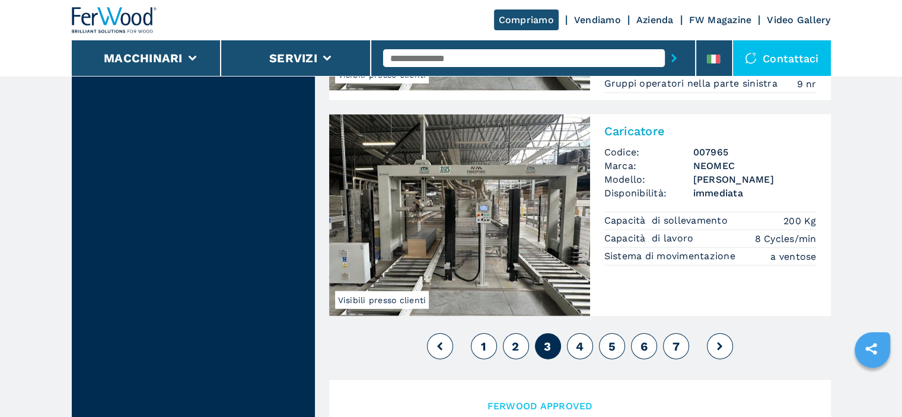
scroll to position [2727, 0]
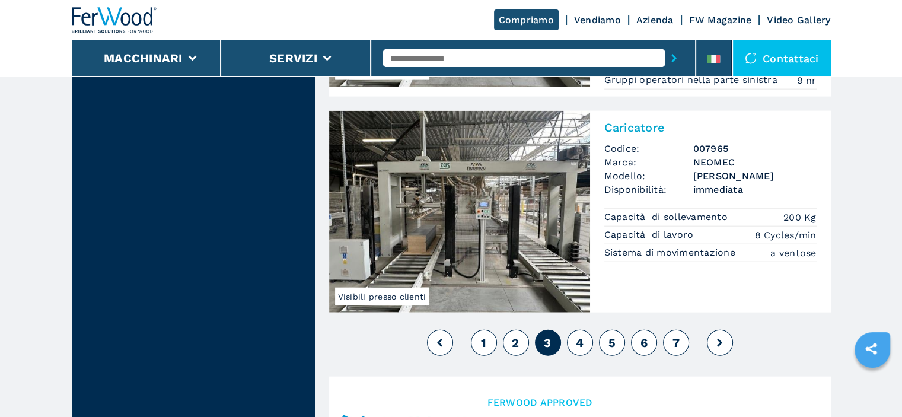
click at [579, 336] on span "4" at bounding box center [580, 343] width 8 height 14
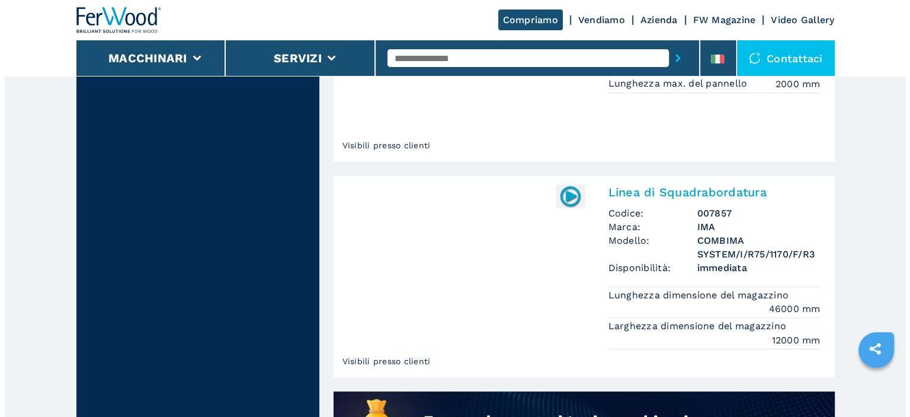
scroll to position [830, 0]
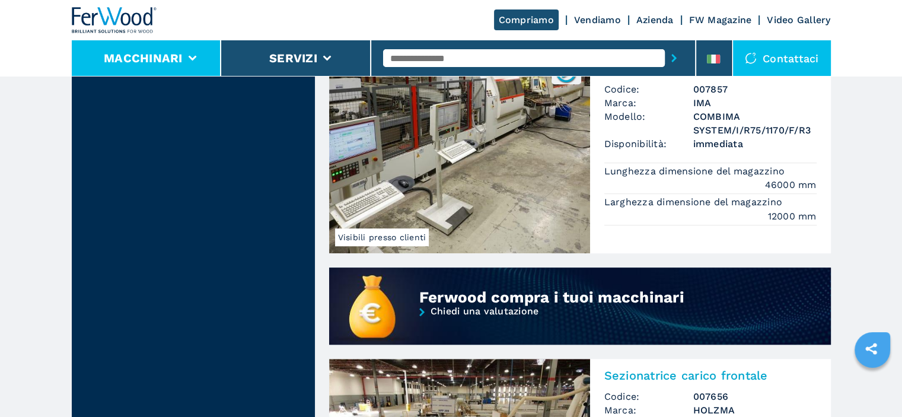
click at [174, 71] on li "Macchinari" at bounding box center [147, 58] width 150 height 36
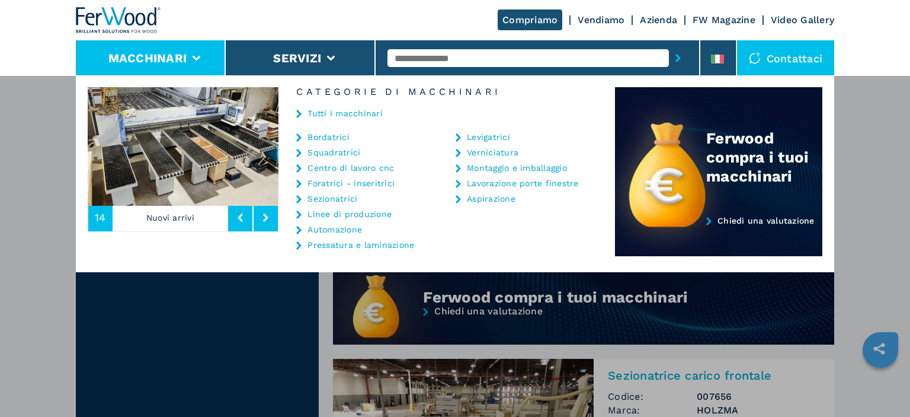
click at [345, 171] on link "Centro di lavoro cnc" at bounding box center [351, 168] width 87 height 8
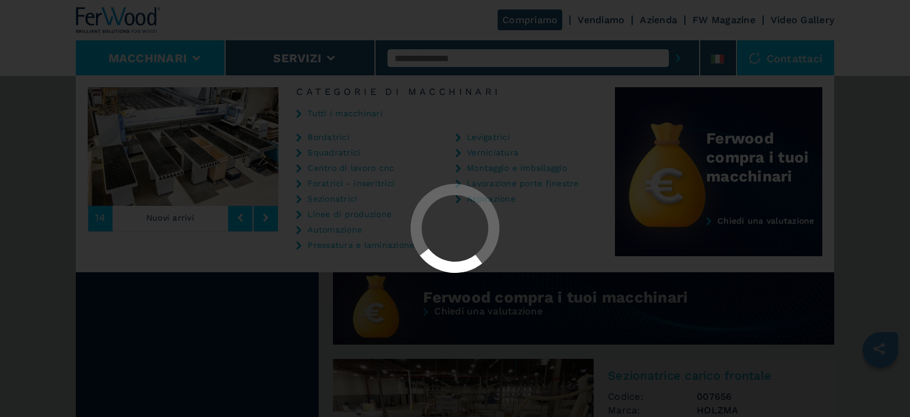
select select "**********"
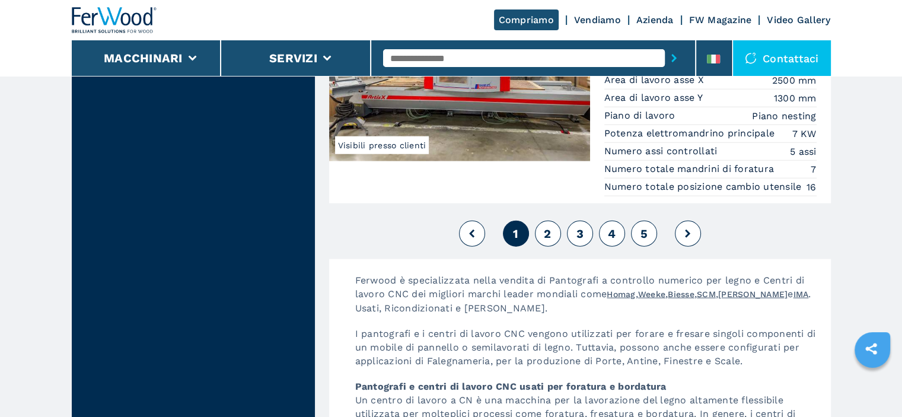
scroll to position [2995, 0]
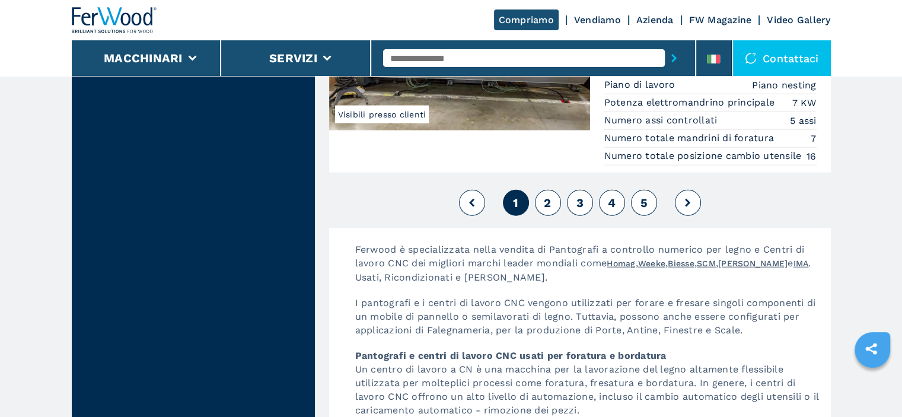
click at [557, 216] on button "2" at bounding box center [548, 203] width 26 height 26
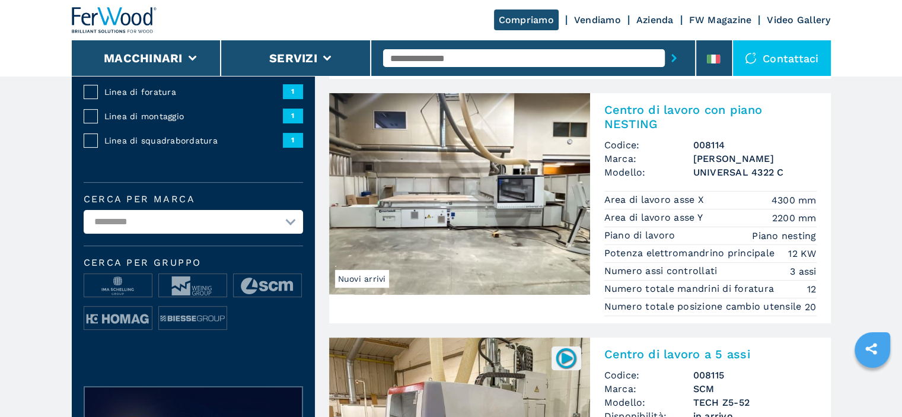
scroll to position [296, 0]
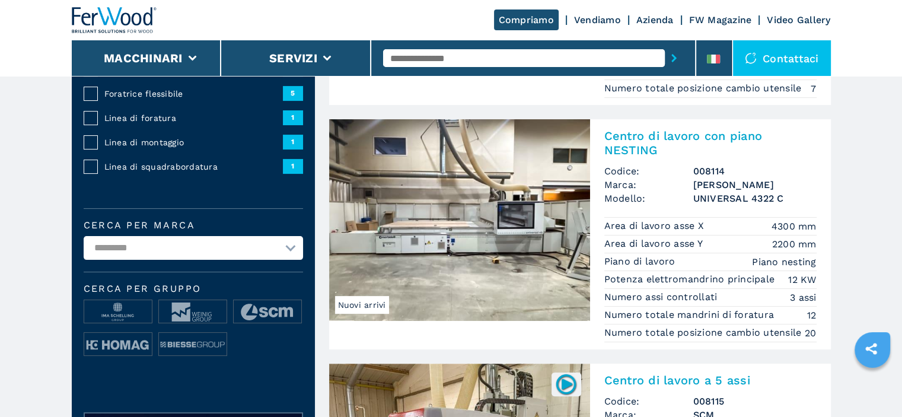
drag, startPoint x: 609, startPoint y: 231, endPoint x: 583, endPoint y: 229, distance: 26.1
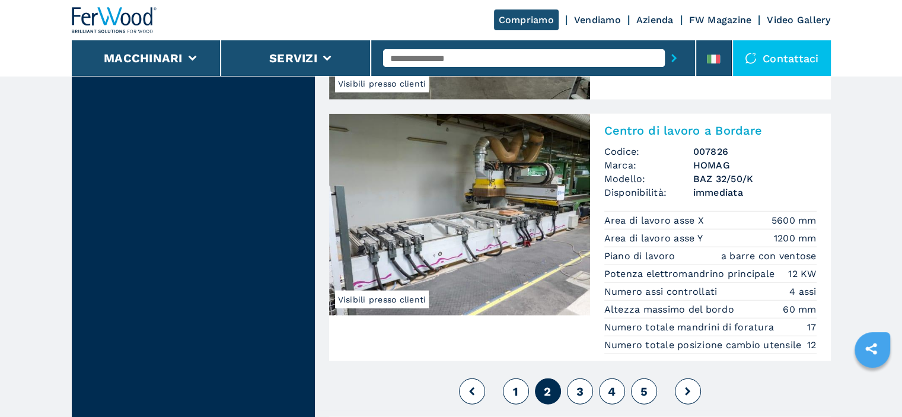
scroll to position [2845, 0]
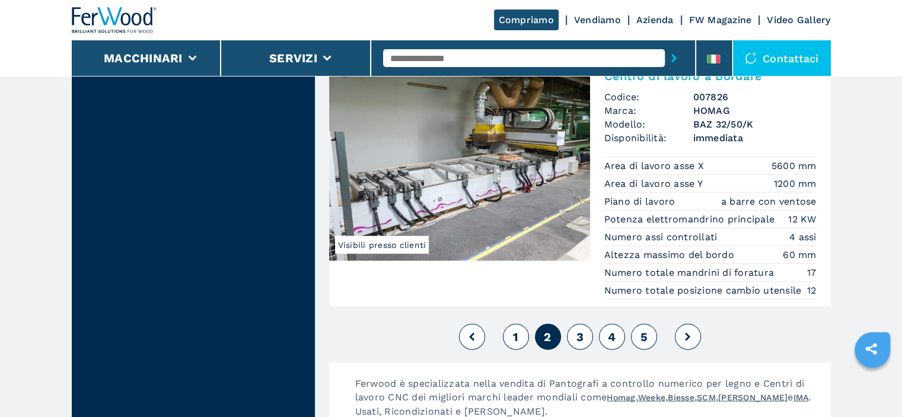
click at [578, 344] on span "3" at bounding box center [579, 337] width 7 height 14
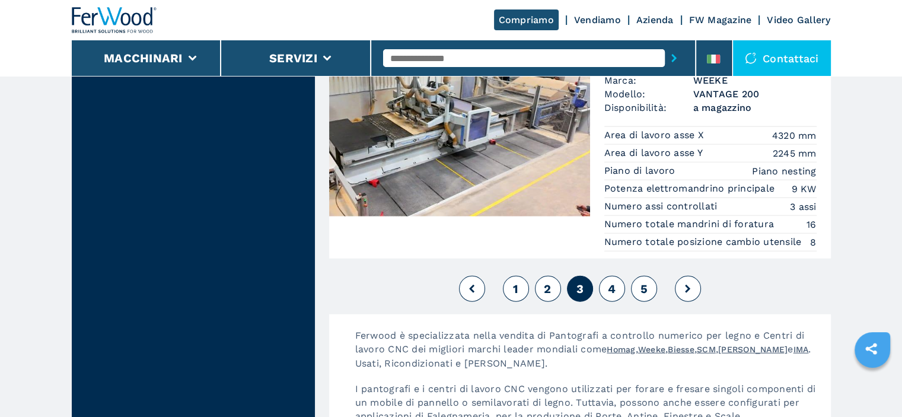
scroll to position [2967, 0]
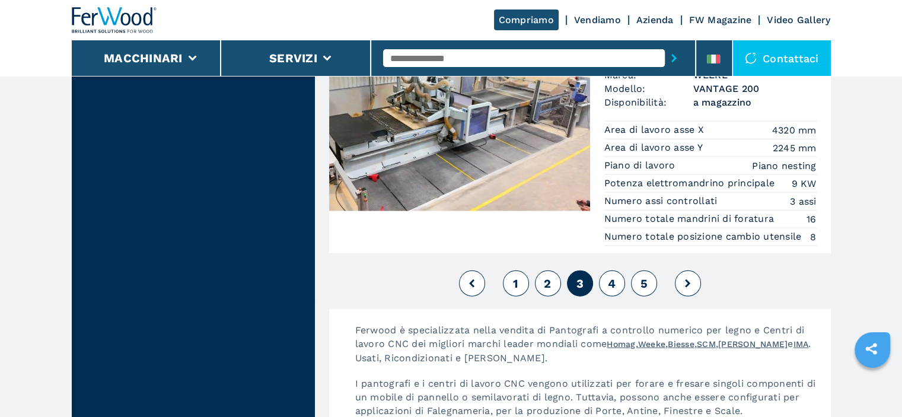
click at [602, 296] on button "4" at bounding box center [612, 283] width 26 height 26
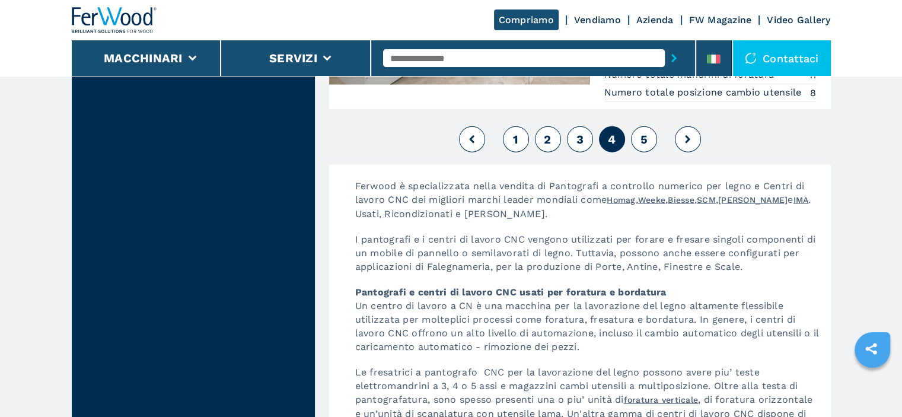
scroll to position [3082, 0]
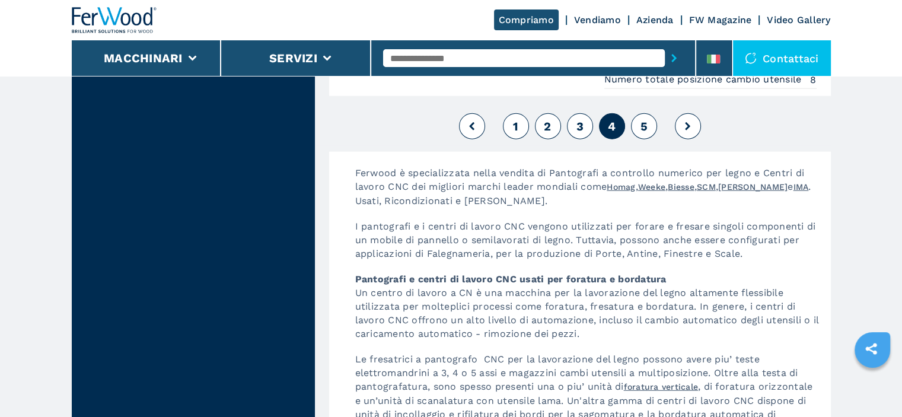
click at [638, 127] on button "5" at bounding box center [644, 126] width 26 height 26
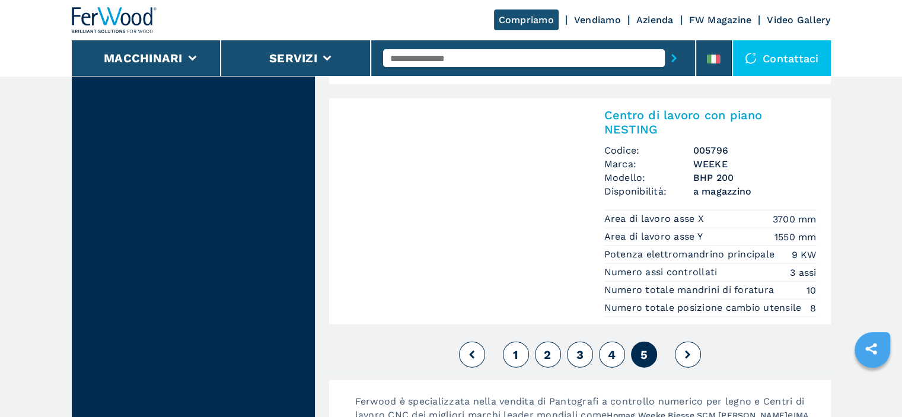
scroll to position [2727, 0]
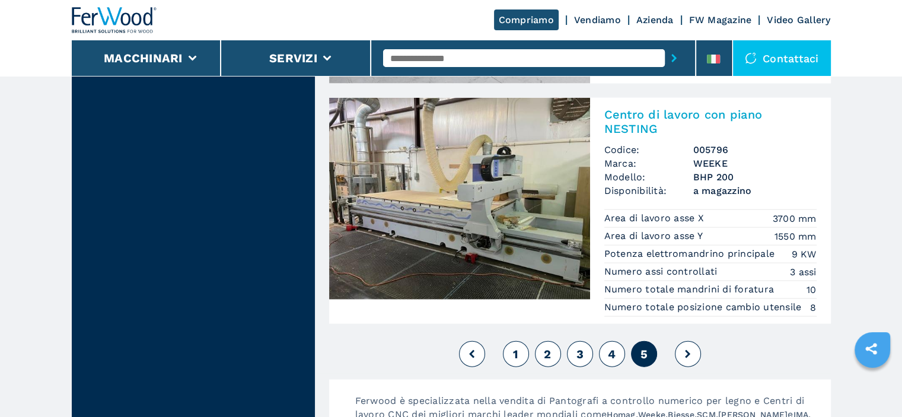
click at [699, 347] on div "1 2 3 4 5" at bounding box center [579, 354] width 501 height 32
click at [691, 362] on button at bounding box center [688, 354] width 26 height 26
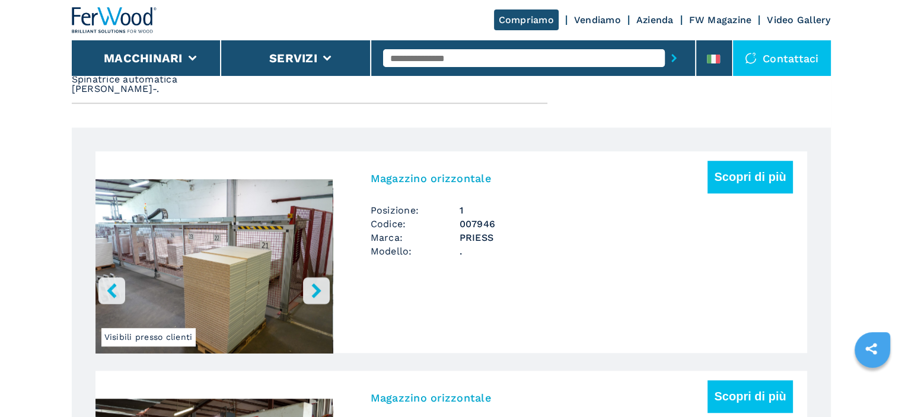
scroll to position [830, 0]
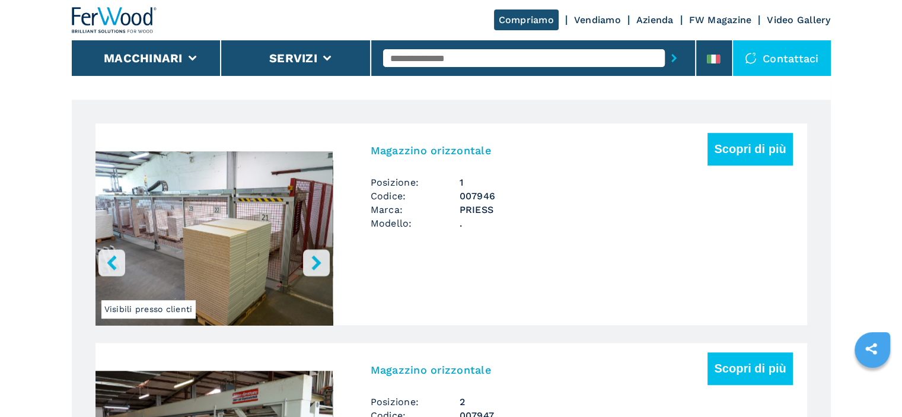
click at [319, 259] on icon "right-button" at bounding box center [316, 262] width 15 height 15
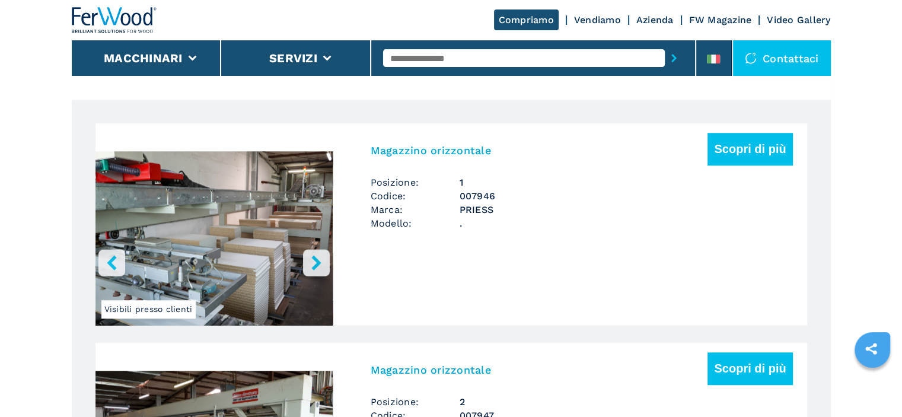
click at [319, 259] on icon "right-button" at bounding box center [316, 262] width 15 height 15
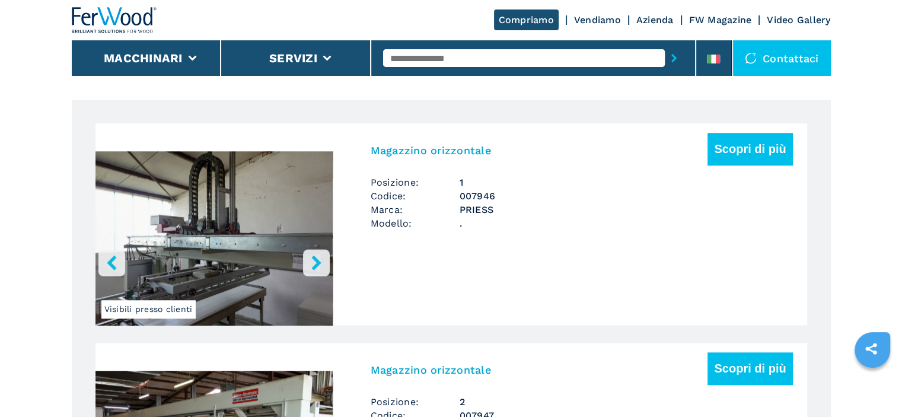
click at [319, 259] on icon "right-button" at bounding box center [316, 262] width 15 height 15
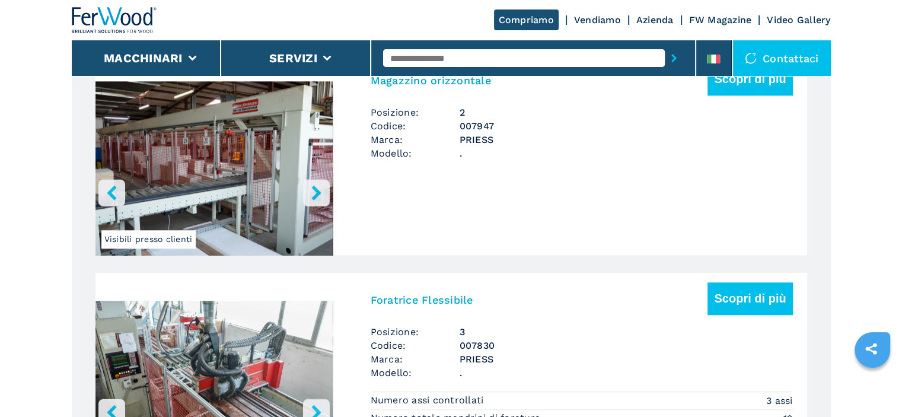
scroll to position [1126, 0]
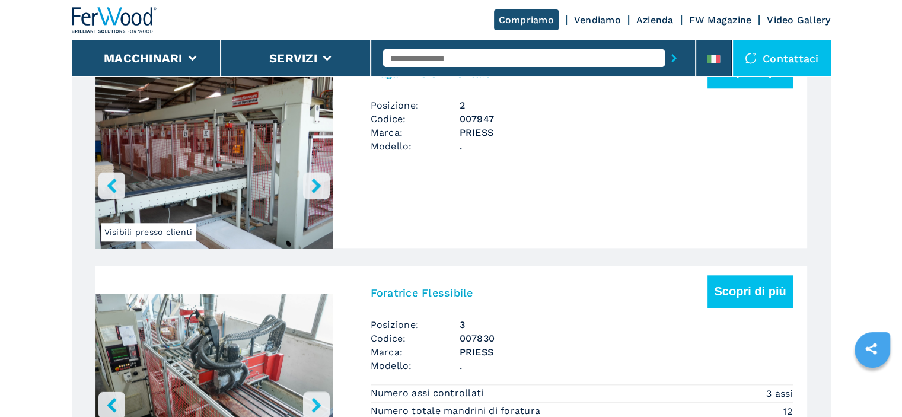
click at [322, 181] on icon "right-button" at bounding box center [316, 185] width 15 height 15
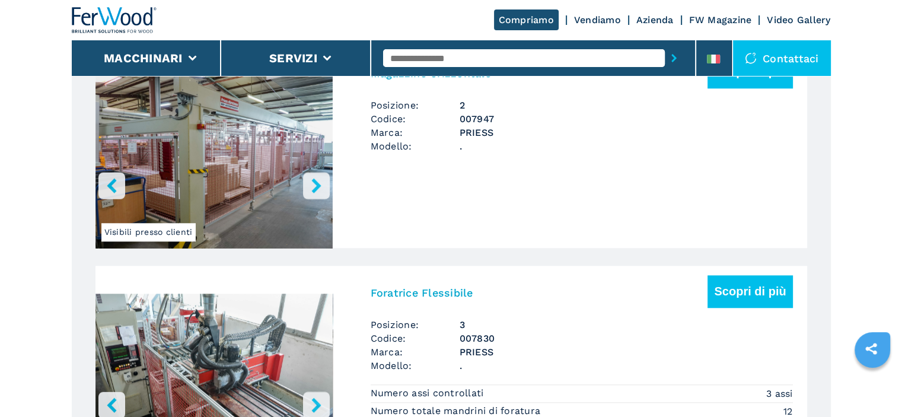
click at [321, 182] on icon "right-button" at bounding box center [316, 185] width 15 height 15
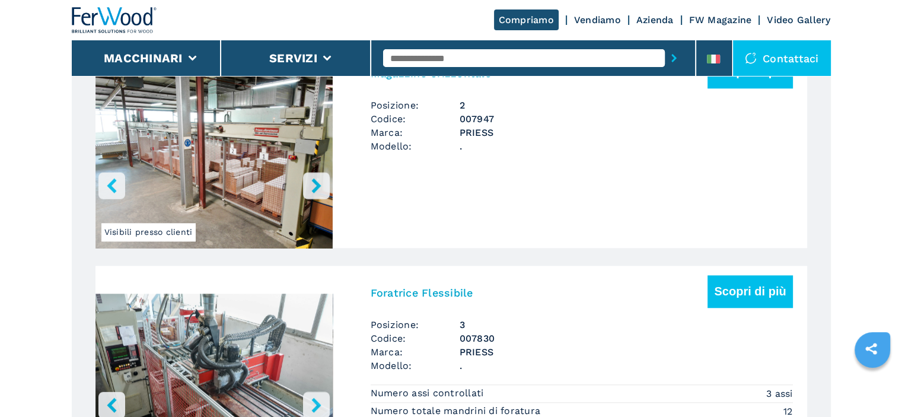
click at [321, 182] on icon "right-button" at bounding box center [316, 185] width 15 height 15
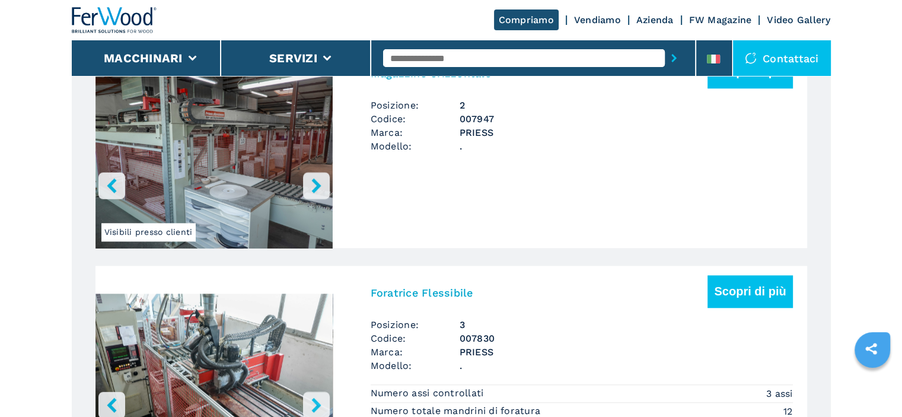
click at [317, 182] on icon "right-button" at bounding box center [315, 185] width 9 height 15
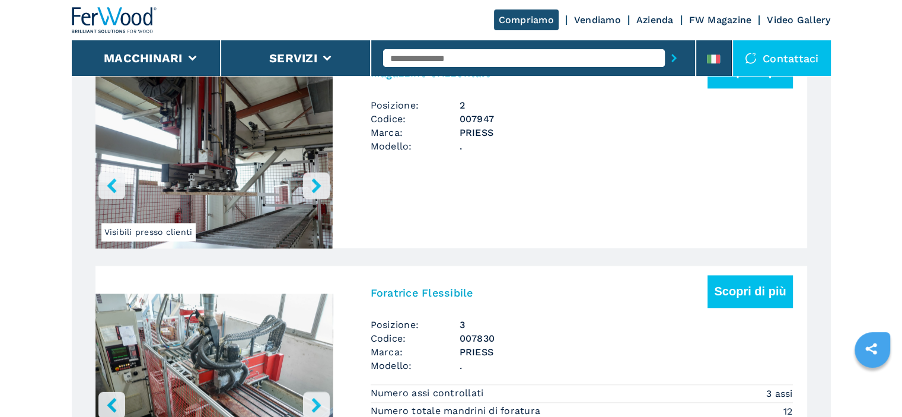
click at [317, 182] on icon "right-button" at bounding box center [315, 185] width 9 height 15
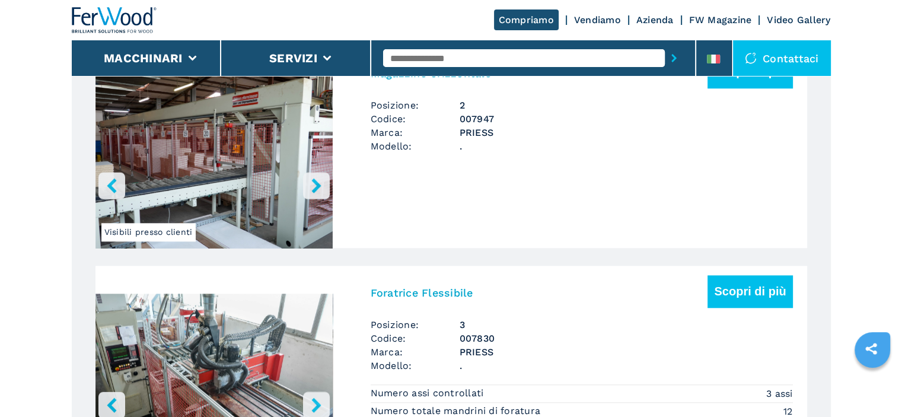
click at [317, 182] on icon "right-button" at bounding box center [315, 185] width 9 height 15
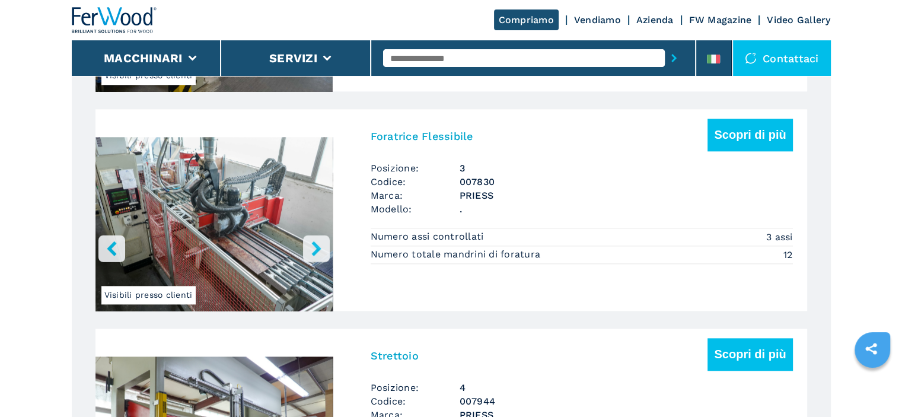
scroll to position [1304, 0]
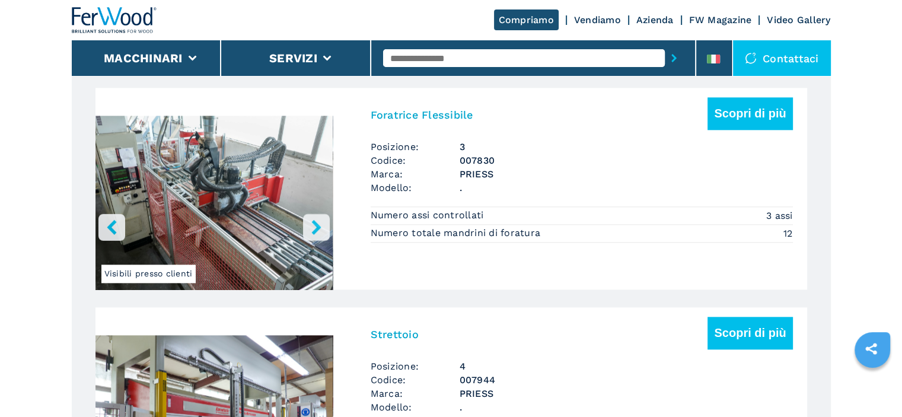
click at [315, 223] on icon "right-button" at bounding box center [315, 226] width 9 height 15
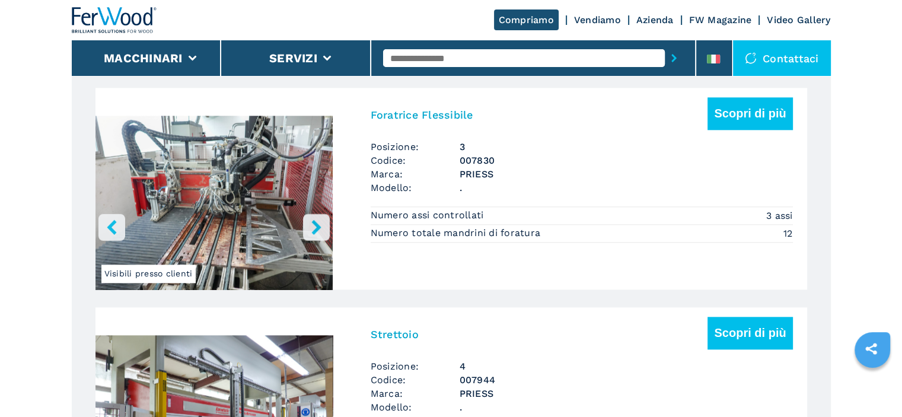
click at [315, 223] on icon "right-button" at bounding box center [315, 226] width 9 height 15
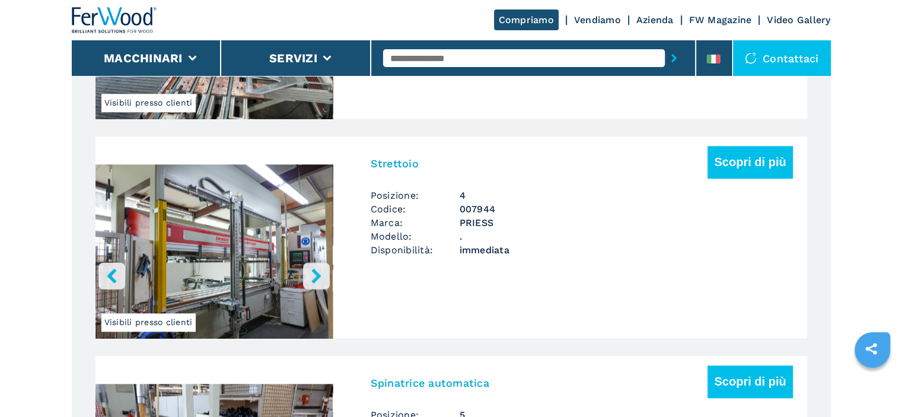
scroll to position [1482, 0]
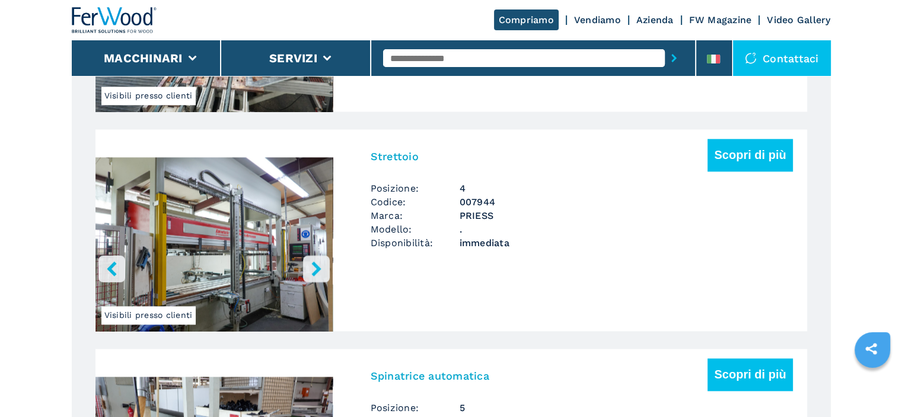
click at [303, 261] on button "right-button" at bounding box center [316, 268] width 27 height 27
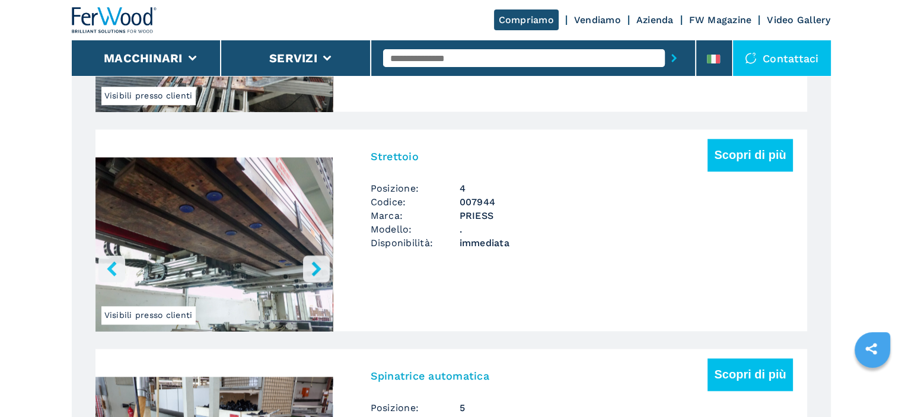
click at [311, 261] on icon "right-button" at bounding box center [316, 268] width 15 height 15
click at [318, 261] on icon "right-button" at bounding box center [316, 268] width 15 height 15
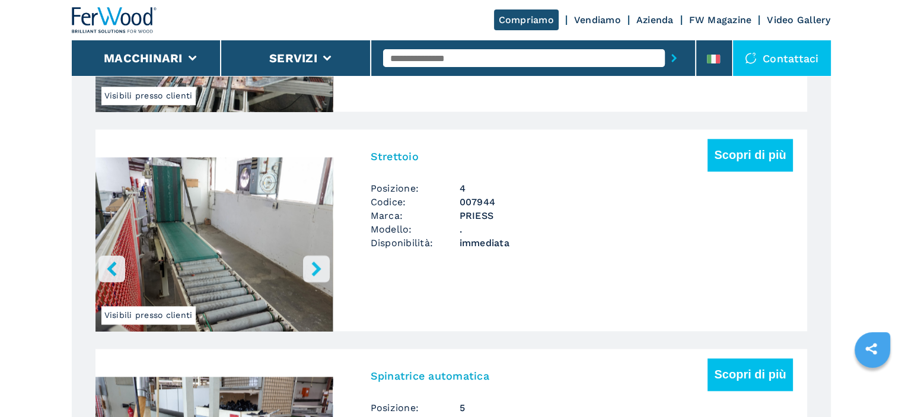
click at [324, 260] on button "right-button" at bounding box center [316, 268] width 27 height 27
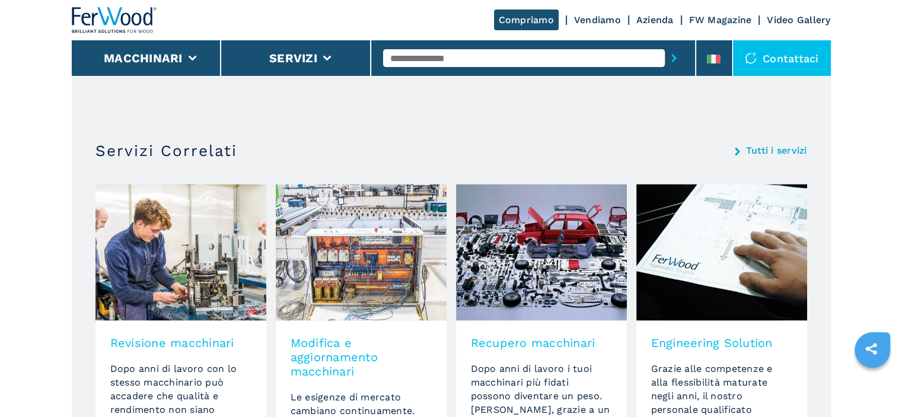
scroll to position [1600, 0]
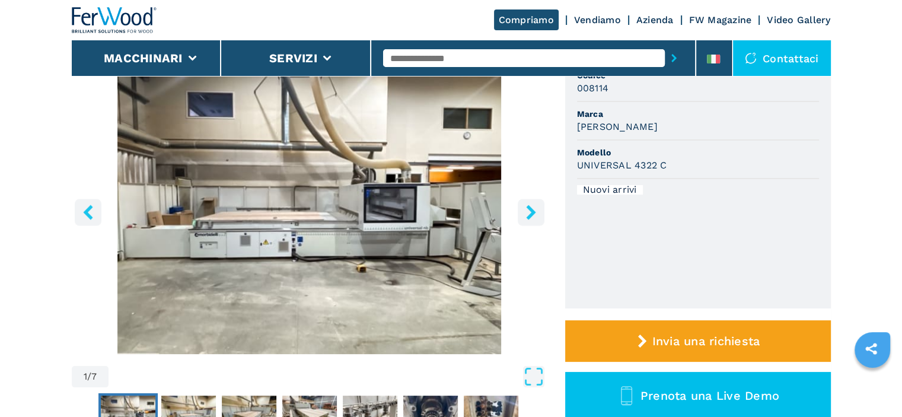
scroll to position [119, 0]
click at [538, 210] on icon "right-button" at bounding box center [530, 212] width 15 height 15
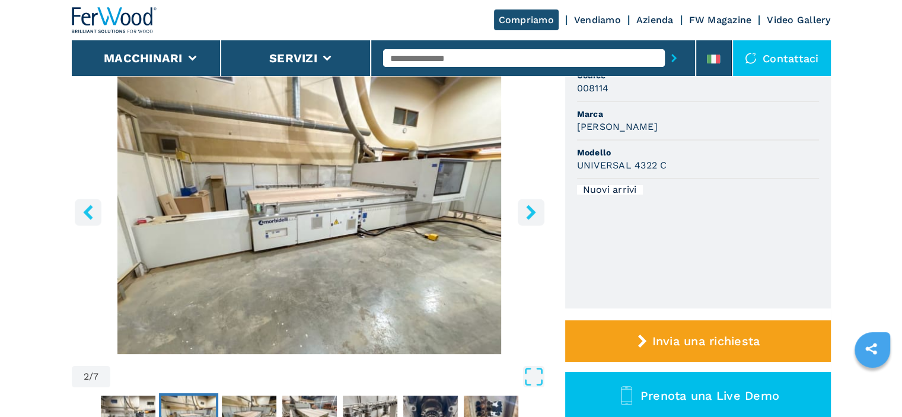
click at [538, 210] on icon "right-button" at bounding box center [530, 212] width 15 height 15
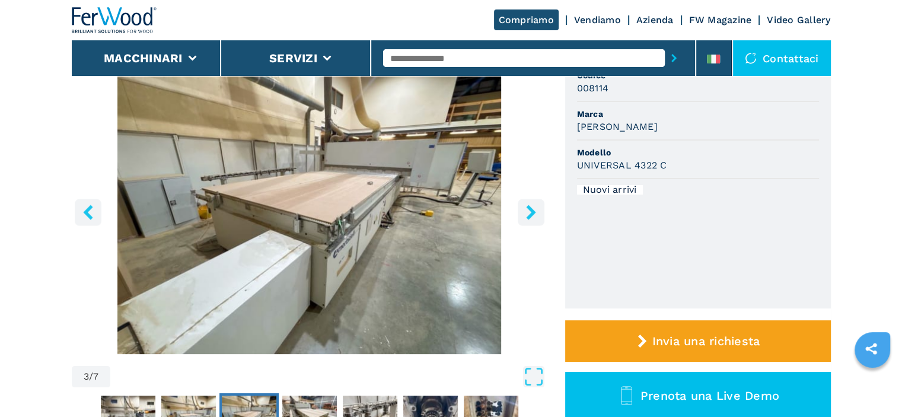
click at [538, 210] on icon "right-button" at bounding box center [530, 212] width 15 height 15
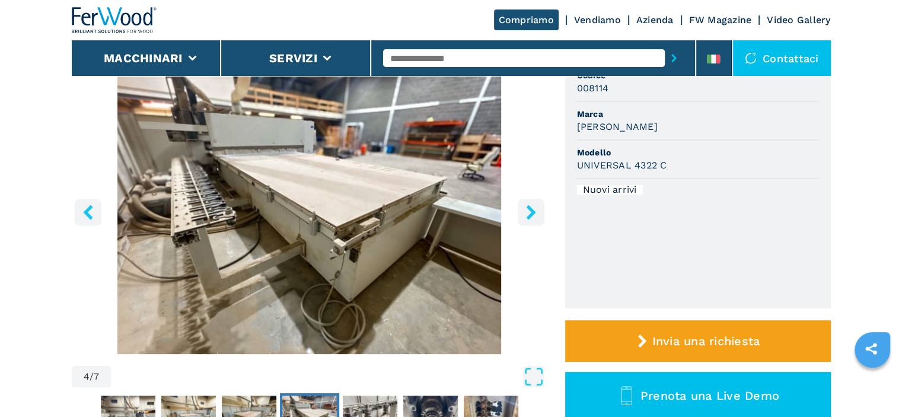
click at [538, 209] on button "right-button" at bounding box center [530, 212] width 27 height 27
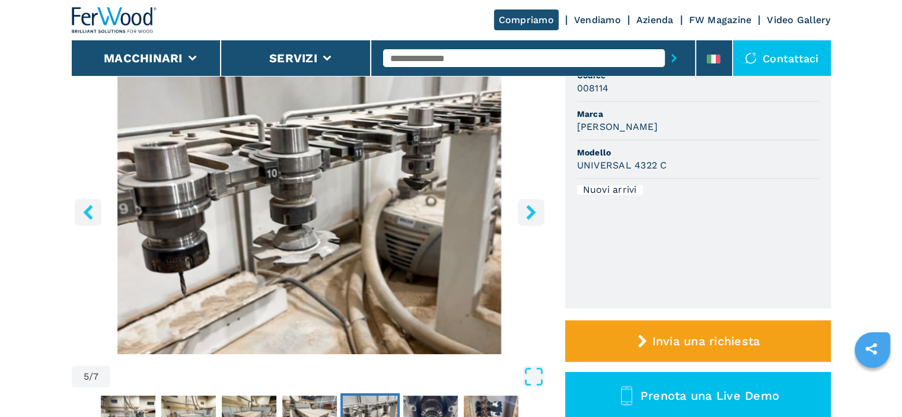
click at [92, 213] on icon "left-button" at bounding box center [88, 212] width 15 height 15
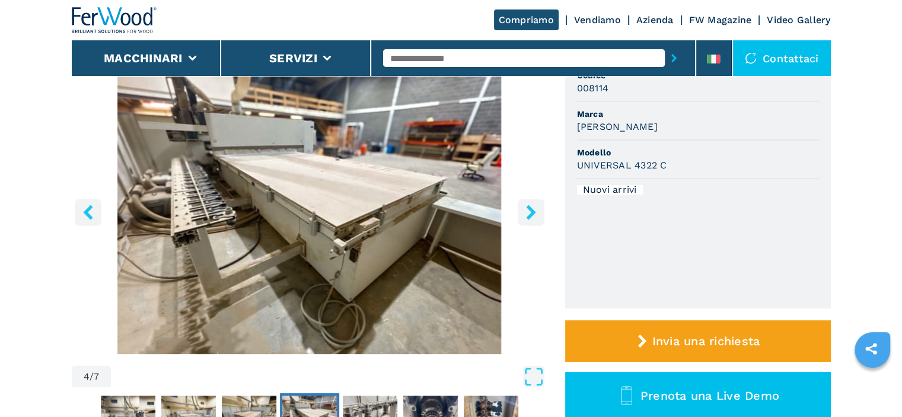
click at [532, 208] on icon "right-button" at bounding box center [530, 212] width 15 height 15
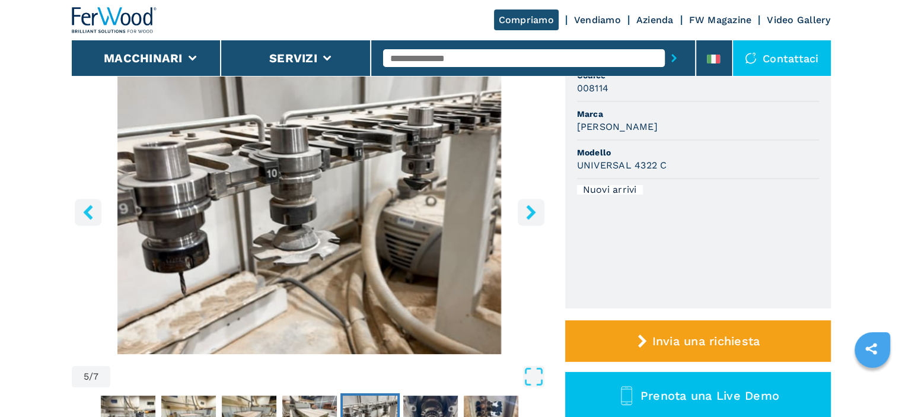
click at [532, 208] on icon "right-button" at bounding box center [530, 212] width 15 height 15
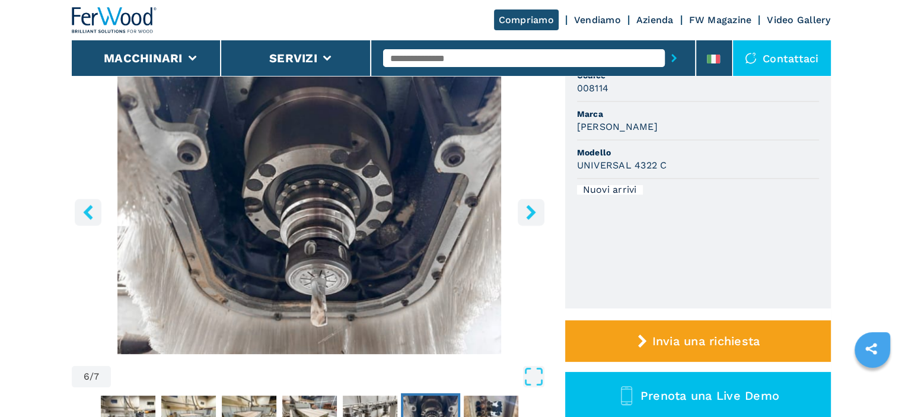
click at [532, 208] on icon "right-button" at bounding box center [530, 212] width 15 height 15
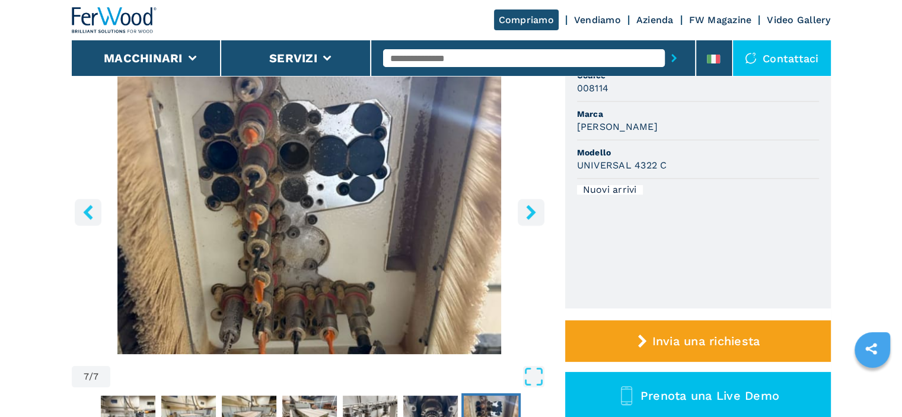
drag, startPoint x: 532, startPoint y: 208, endPoint x: 752, endPoint y: 202, distance: 220.0
click at [752, 202] on div "7 / 7 Unità di misura ******* ********* Codice 008114 Marca MORBIDELLI Modello …" at bounding box center [451, 268] width 759 height 416
click at [531, 206] on icon "right-button" at bounding box center [530, 212] width 15 height 15
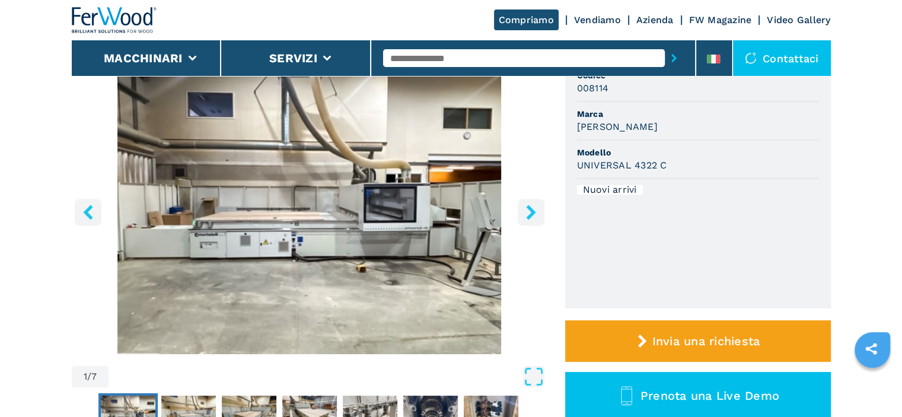
click at [531, 206] on icon "right-button" at bounding box center [530, 212] width 15 height 15
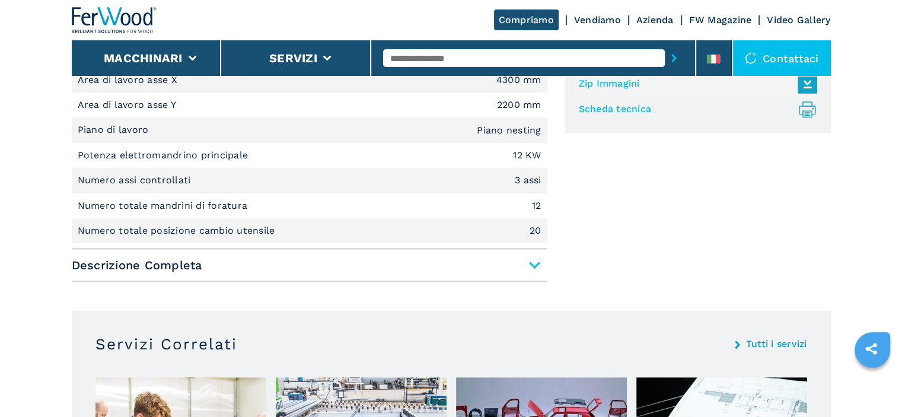
scroll to position [533, 0]
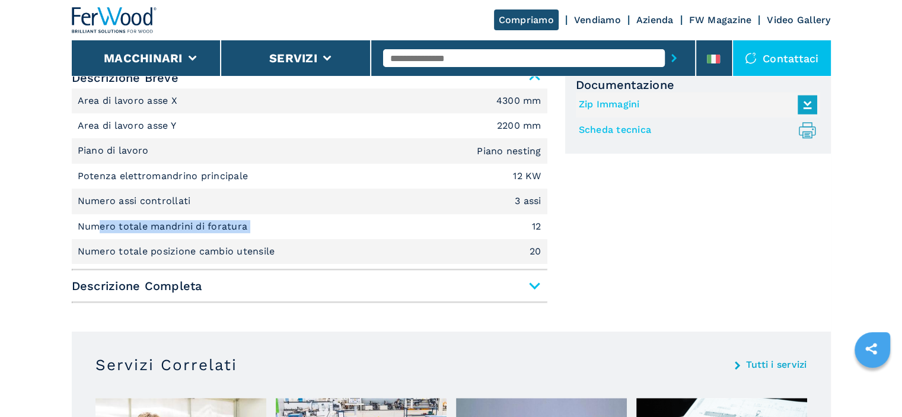
drag, startPoint x: 101, startPoint y: 222, endPoint x: 327, endPoint y: 220, distance: 225.8
click at [327, 220] on li "Numero totale mandrini di foratura 12" at bounding box center [309, 226] width 475 height 25
click at [328, 220] on li "Numero totale mandrini di foratura 12" at bounding box center [309, 226] width 475 height 25
click at [365, 219] on li "Numero totale mandrini di foratura 12" at bounding box center [309, 226] width 475 height 25
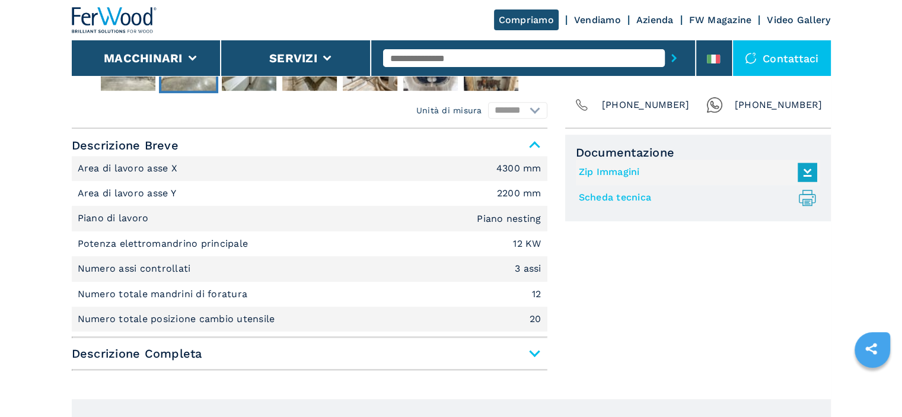
scroll to position [415, 0]
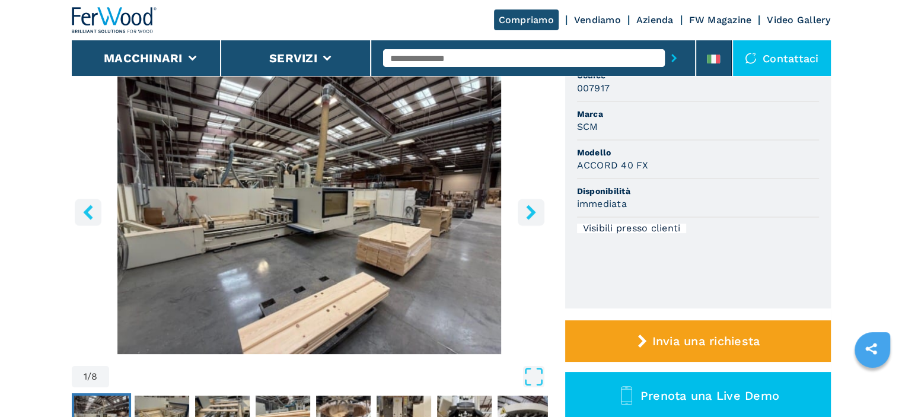
click at [538, 207] on icon "right-button" at bounding box center [530, 212] width 15 height 15
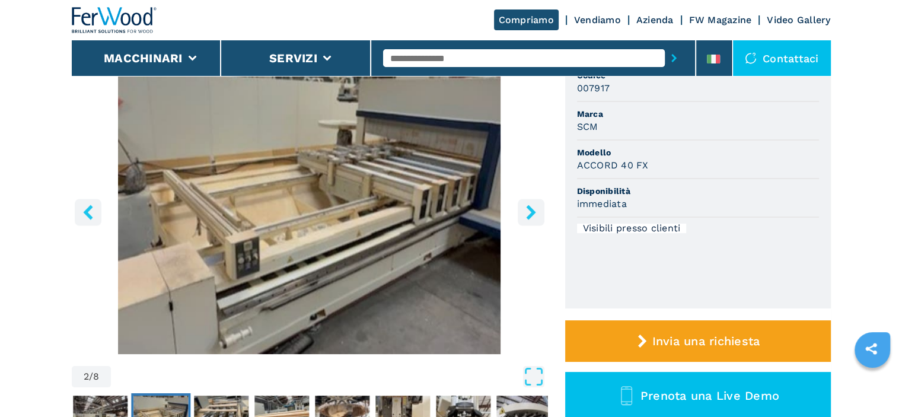
click at [538, 207] on icon "right-button" at bounding box center [530, 212] width 15 height 15
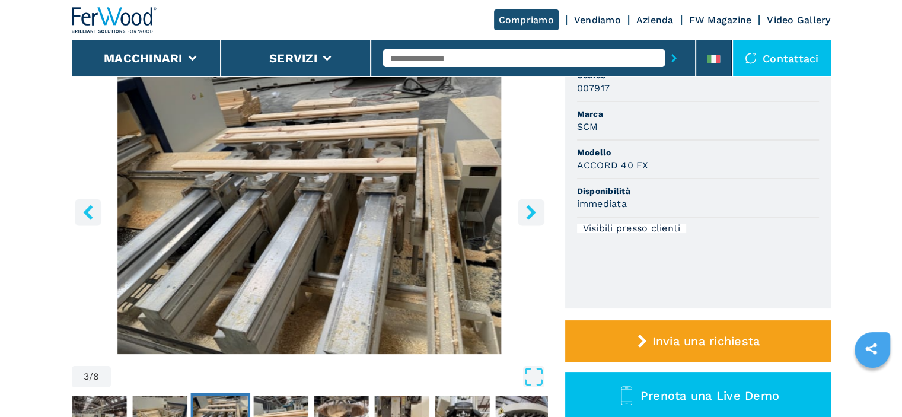
click at [537, 206] on icon "right-button" at bounding box center [530, 212] width 15 height 15
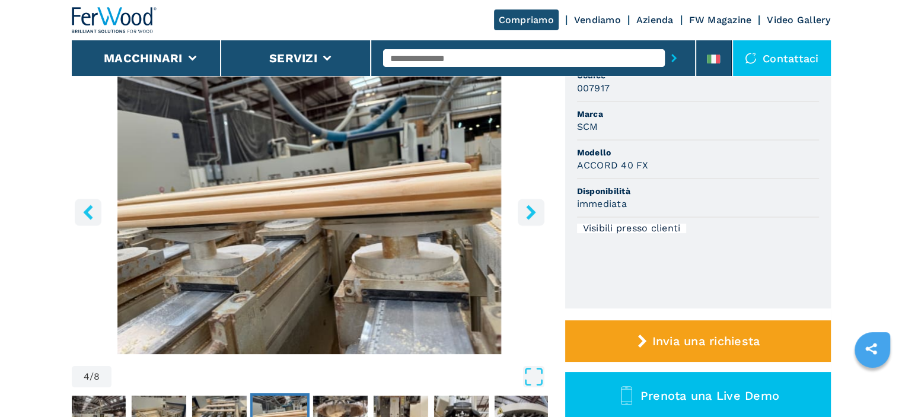
click at [537, 206] on icon "right-button" at bounding box center [530, 212] width 15 height 15
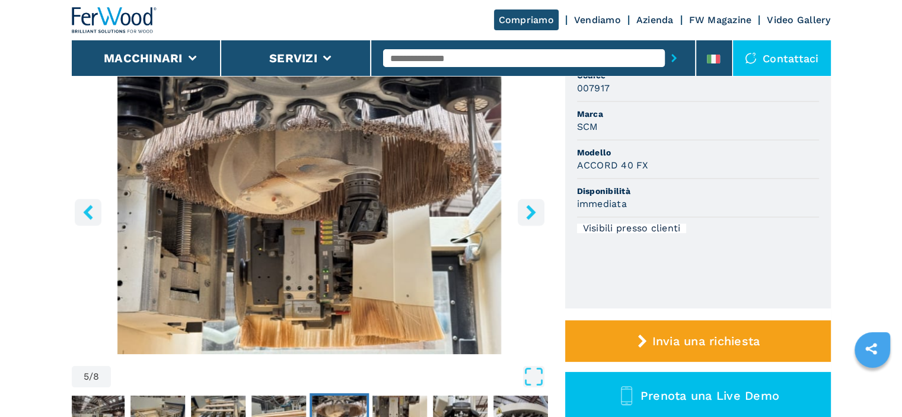
click at [537, 206] on icon "right-button" at bounding box center [530, 212] width 15 height 15
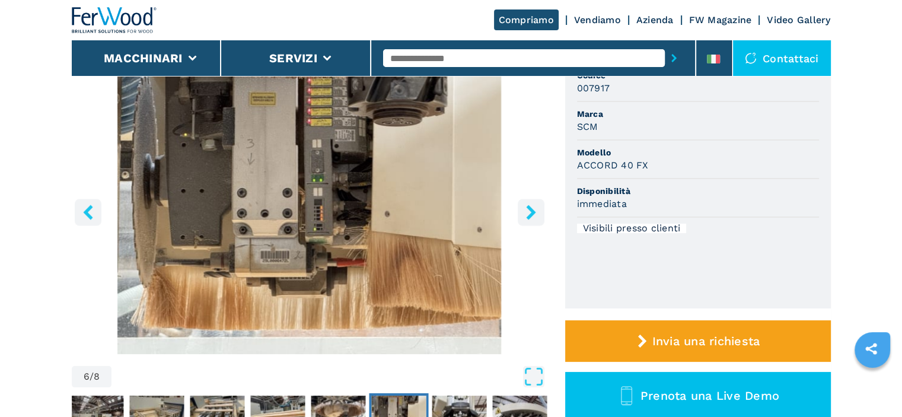
click at [542, 207] on button "right-button" at bounding box center [530, 212] width 27 height 27
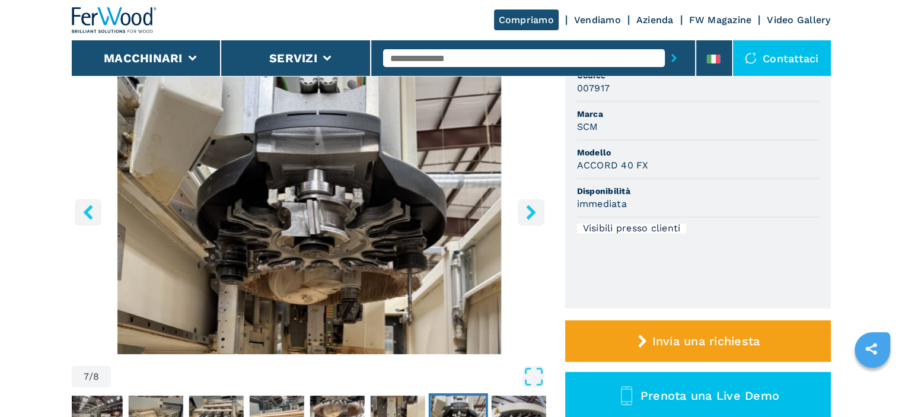
click at [542, 208] on button "right-button" at bounding box center [530, 212] width 27 height 27
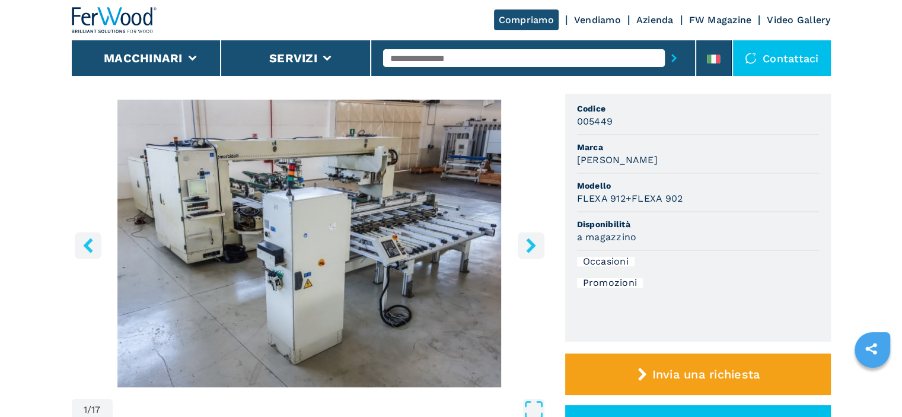
scroll to position [59, 0]
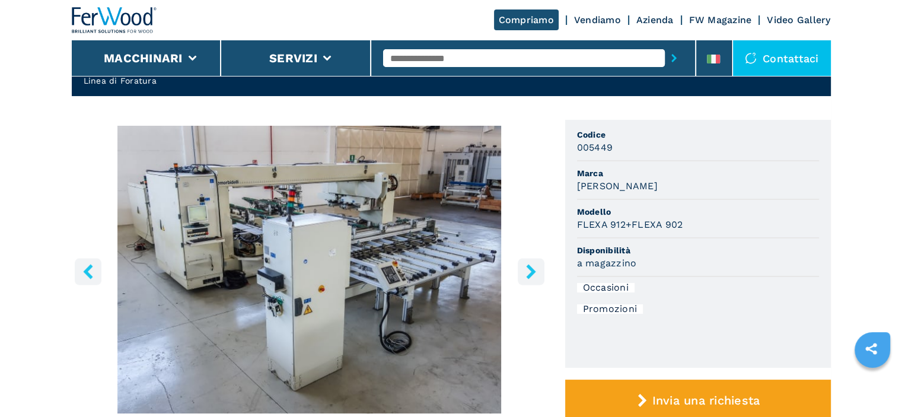
click at [532, 276] on icon "right-button" at bounding box center [530, 271] width 15 height 15
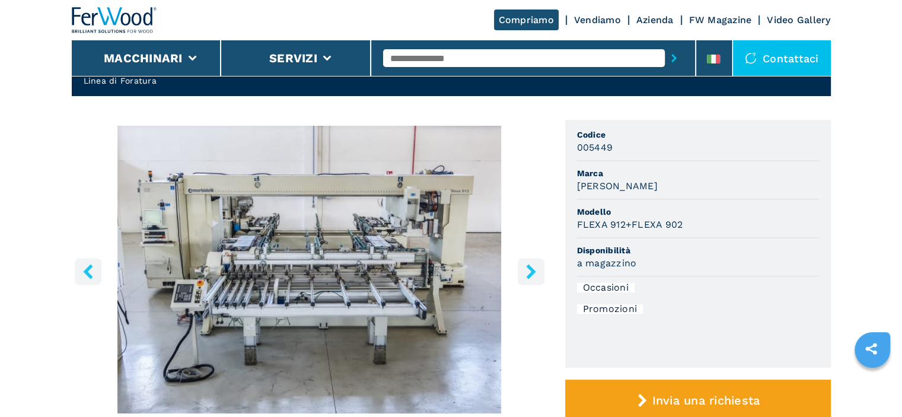
click at [531, 276] on icon "right-button" at bounding box center [530, 271] width 15 height 15
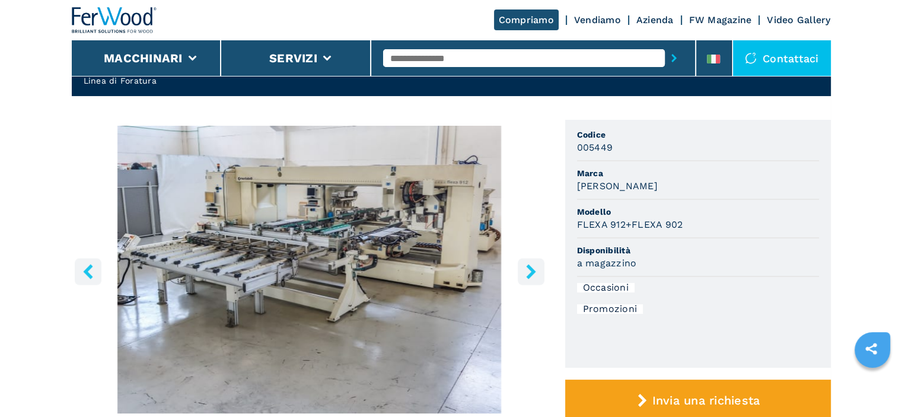
click at [532, 276] on icon "right-button" at bounding box center [530, 271] width 15 height 15
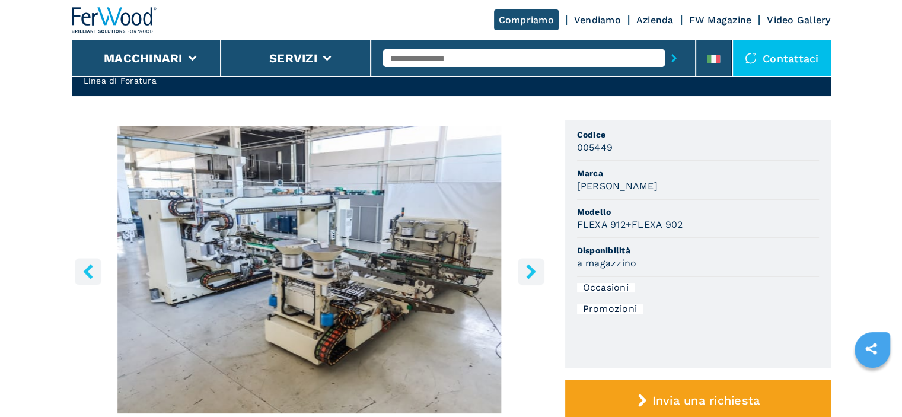
click at [533, 275] on icon "right-button" at bounding box center [530, 271] width 15 height 15
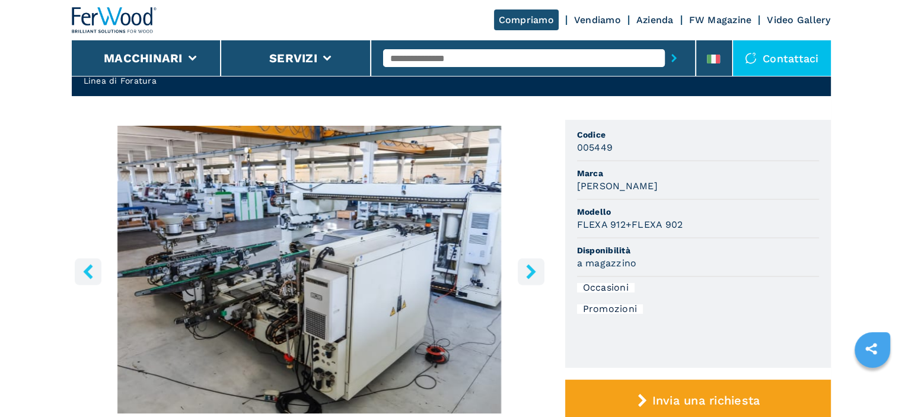
click at [533, 275] on icon "right-button" at bounding box center [530, 271] width 15 height 15
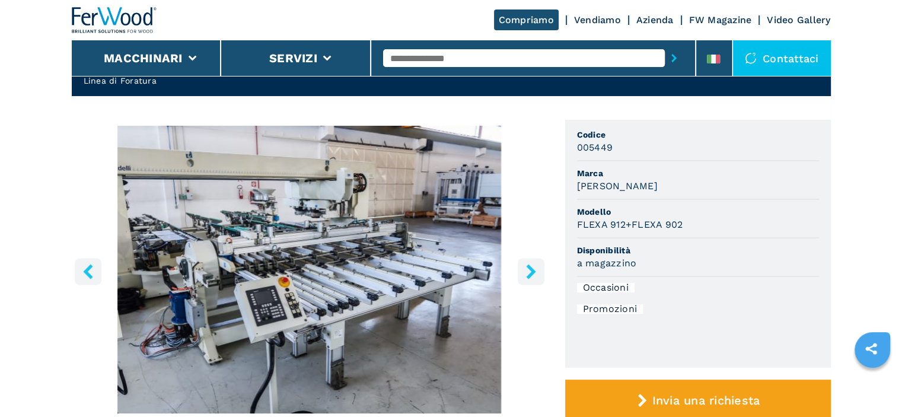
click at [533, 275] on icon "right-button" at bounding box center [530, 271] width 15 height 15
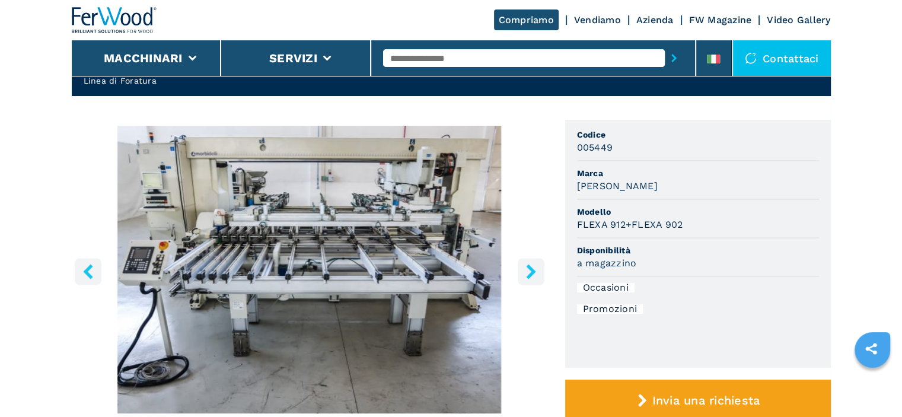
click at [533, 275] on icon "right-button" at bounding box center [530, 271] width 15 height 15
